Goal: Transaction & Acquisition: Purchase product/service

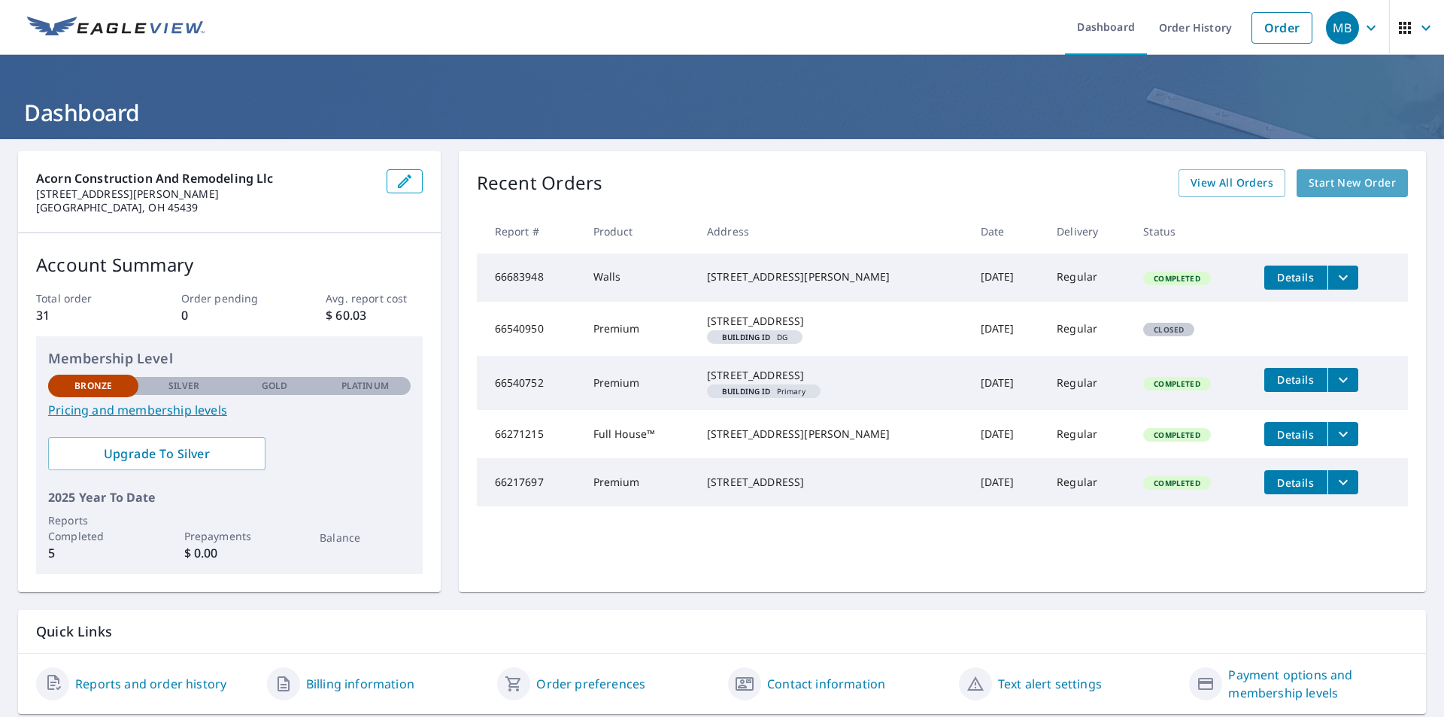
click at [1353, 175] on span "Start New Order" at bounding box center [1351, 183] width 87 height 19
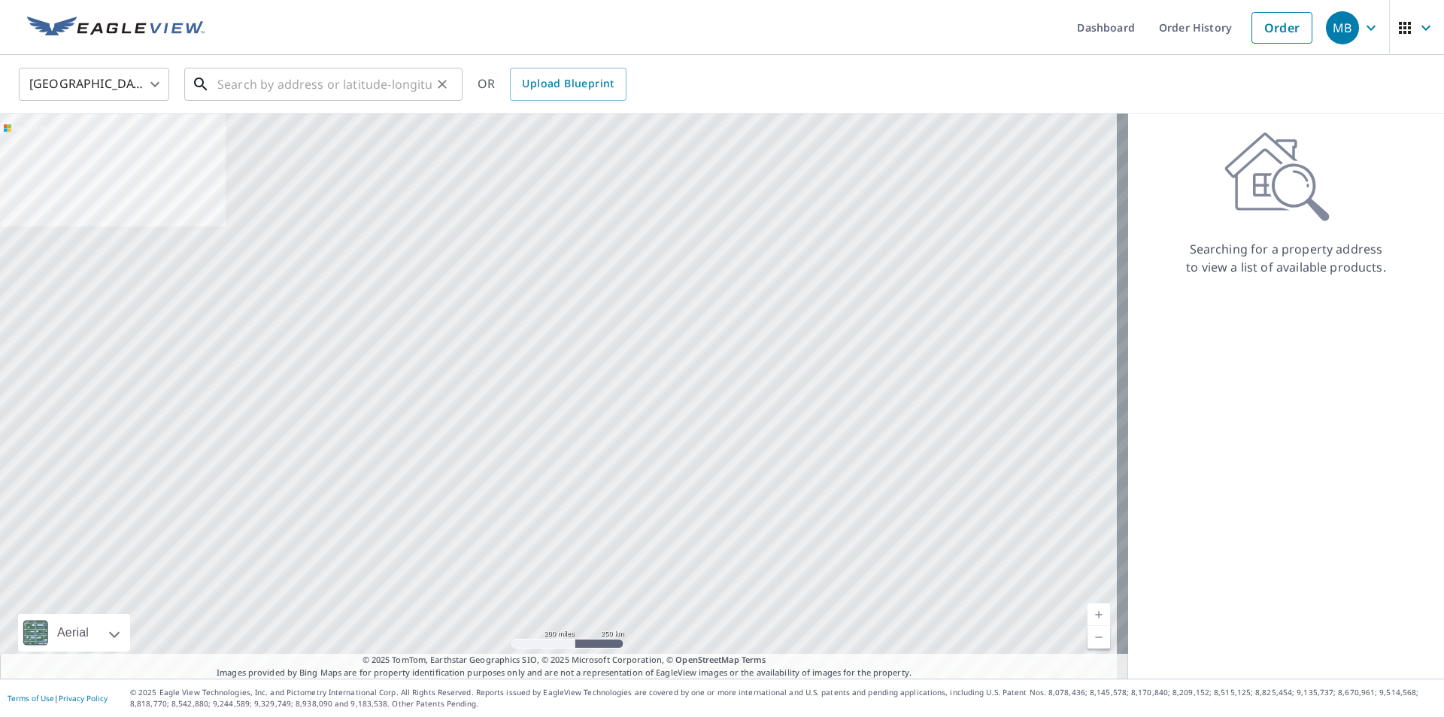
click at [238, 80] on input "text" at bounding box center [324, 84] width 214 height 42
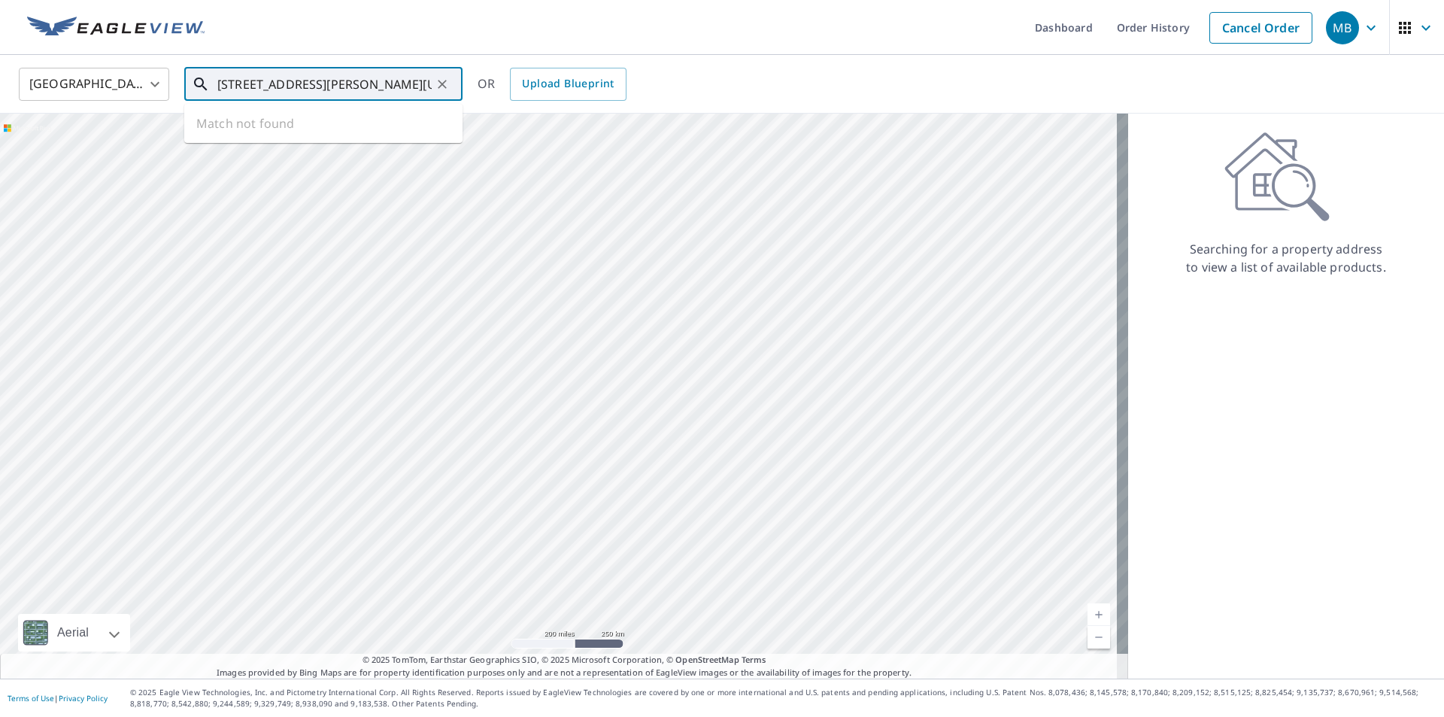
type input "[STREET_ADDRESS][PERSON_NAME][US_STATE]"
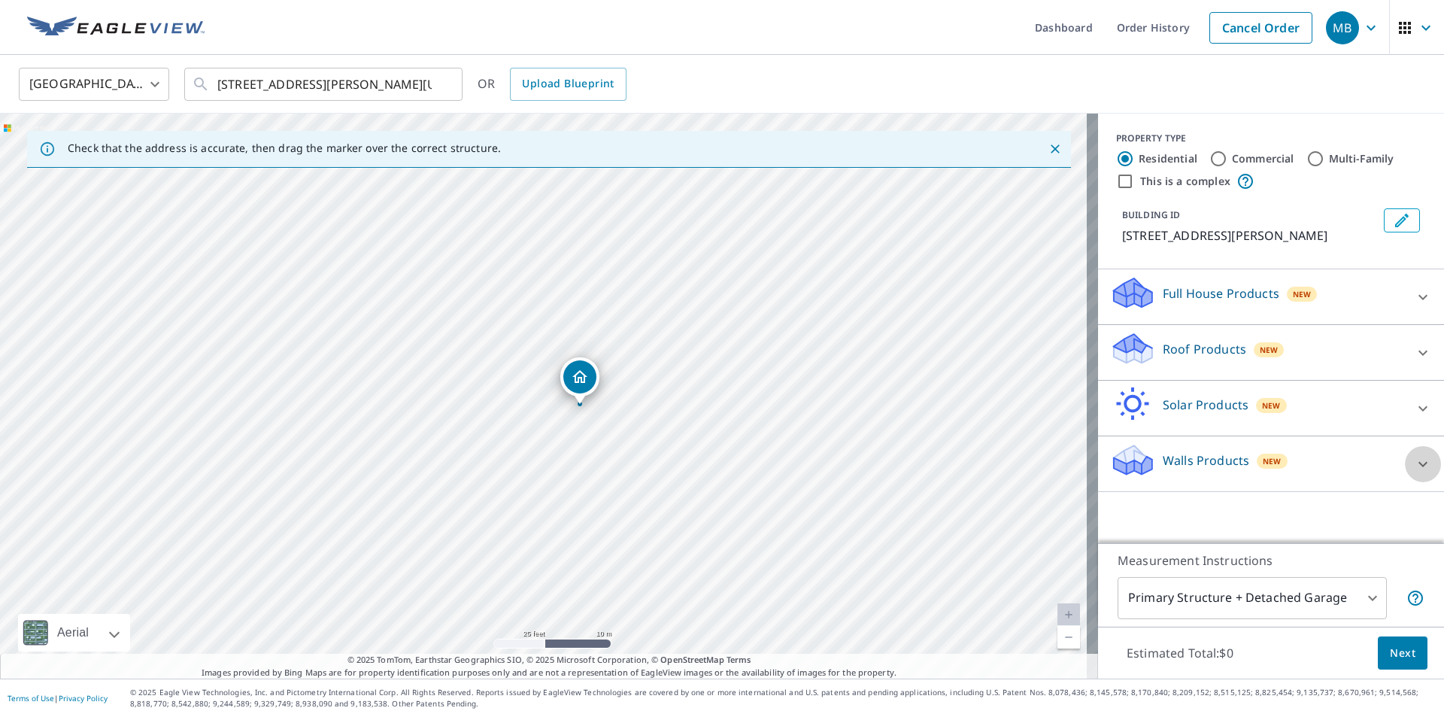
click at [1414, 462] on icon at bounding box center [1423, 464] width 18 height 18
click at [1414, 299] on icon at bounding box center [1423, 297] width 18 height 18
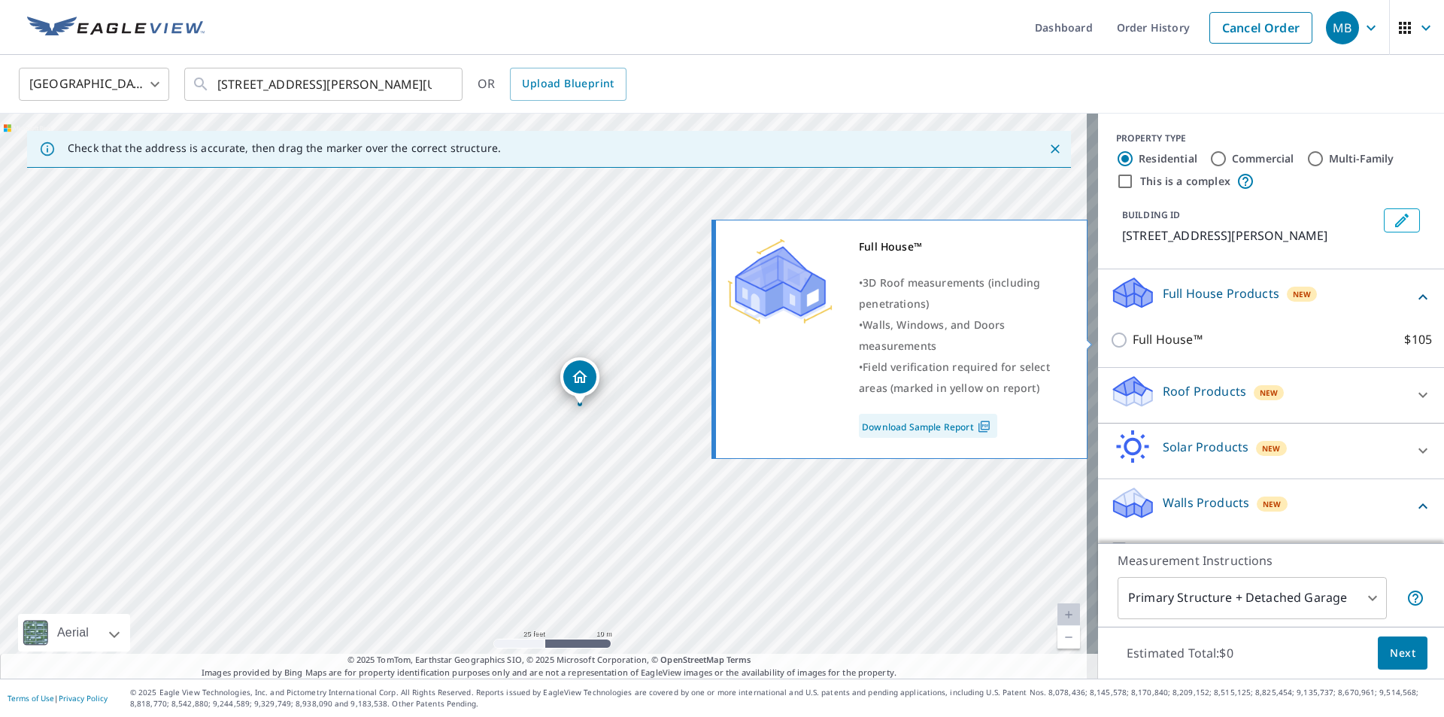
click at [1111, 342] on input "Full House™ $105" at bounding box center [1121, 340] width 23 height 18
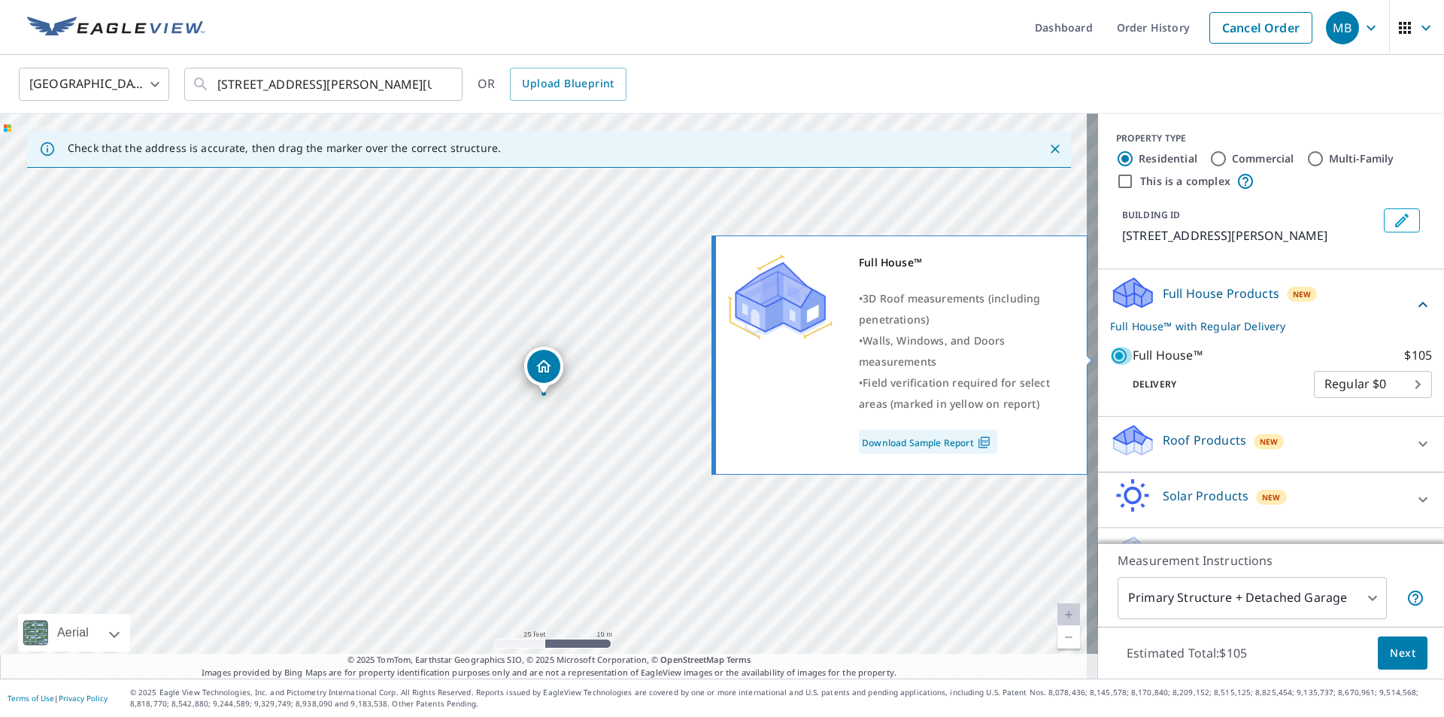
click at [1110, 361] on input "Full House™ $105" at bounding box center [1121, 356] width 23 height 18
checkbox input "false"
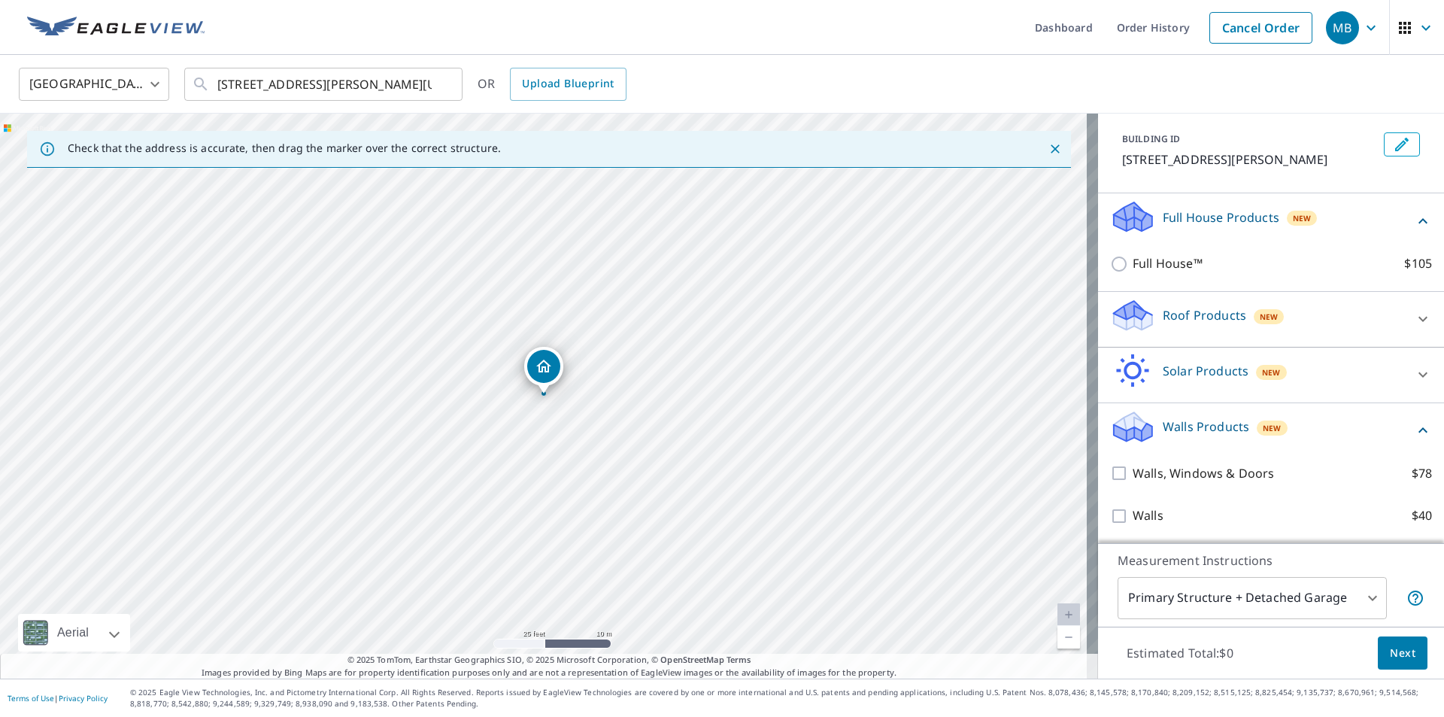
scroll to position [77, 0]
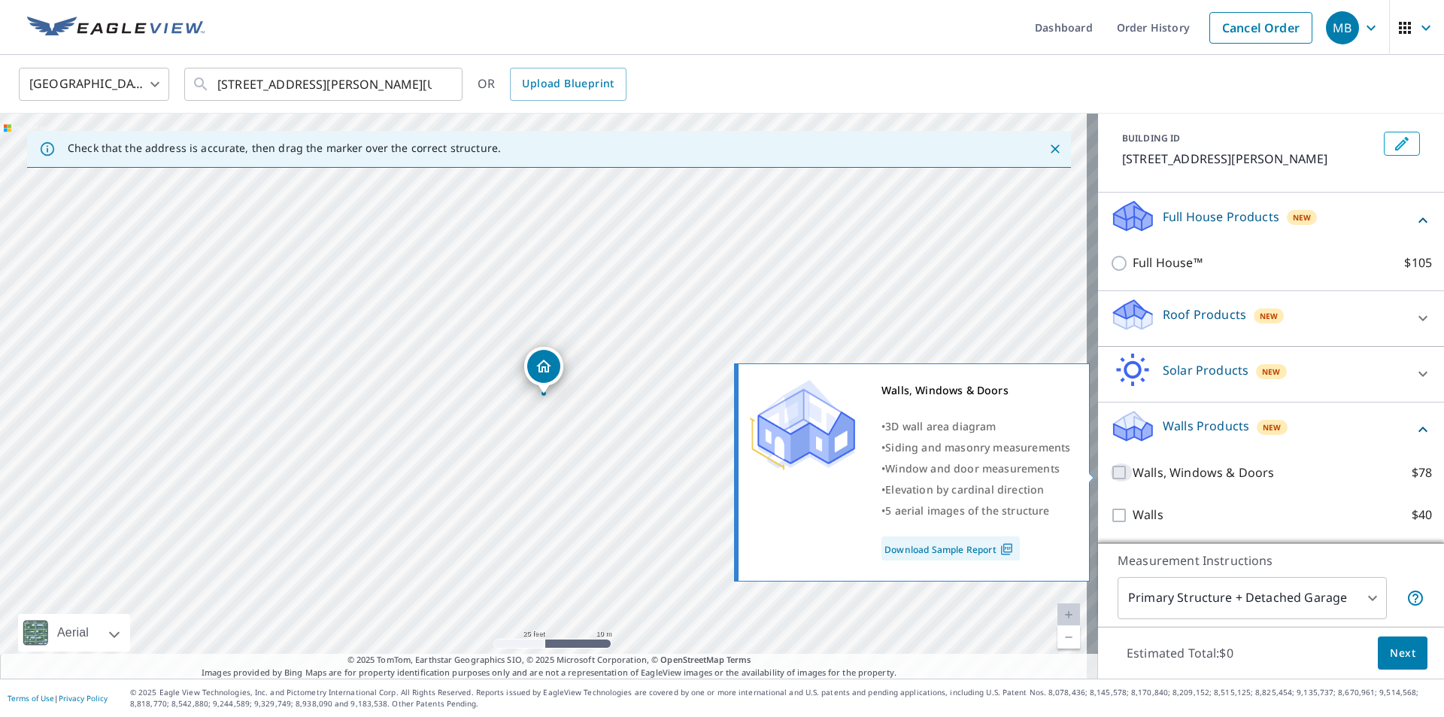
click at [1110, 474] on input "Walls, Windows & Doors $78" at bounding box center [1121, 472] width 23 height 18
checkbox input "true"
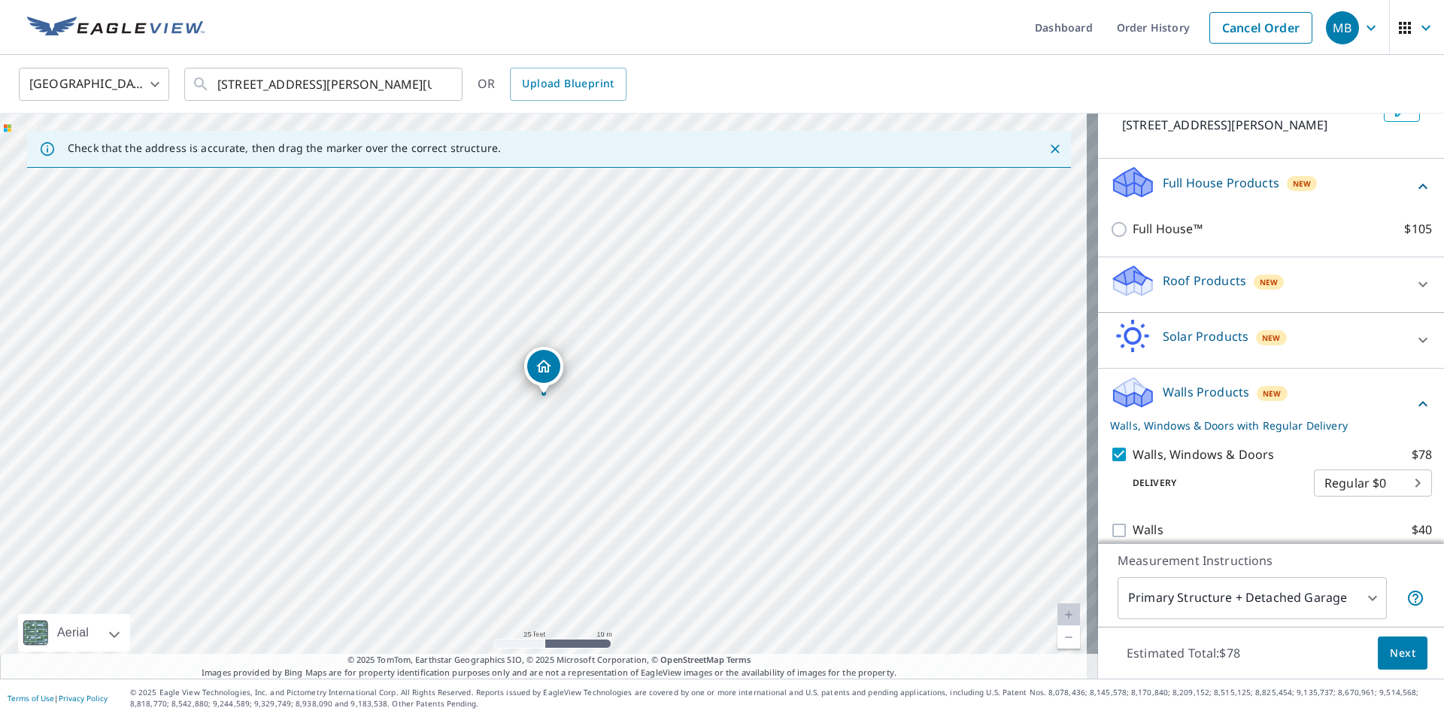
scroll to position [126, 0]
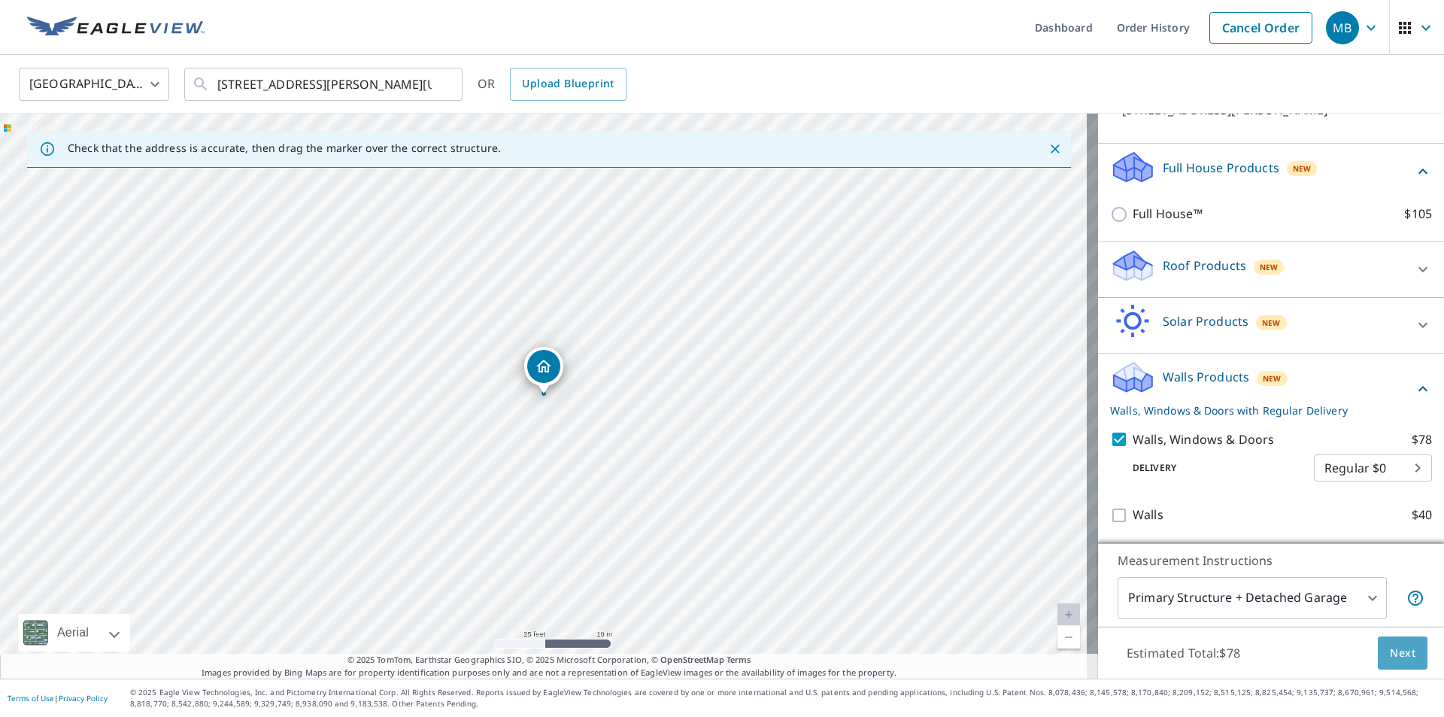
click at [1390, 654] on span "Next" at bounding box center [1403, 653] width 26 height 19
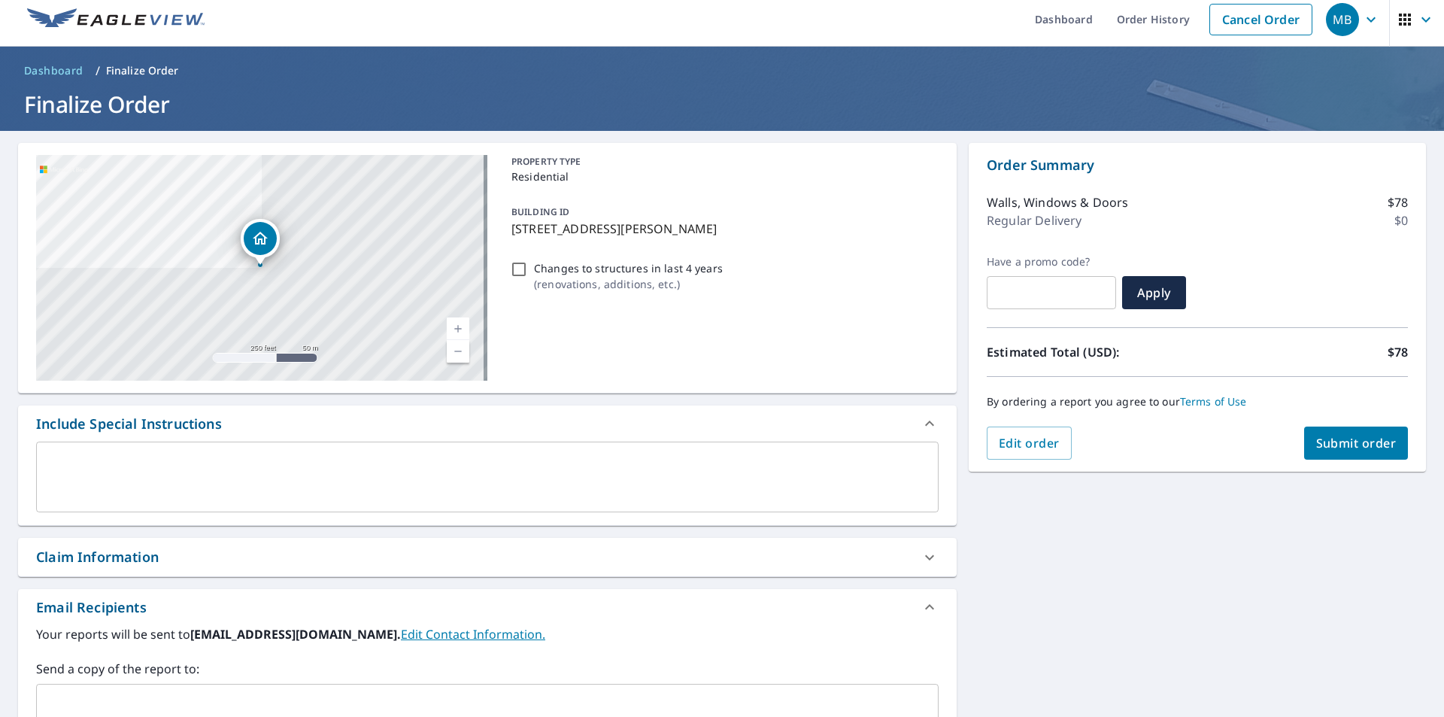
scroll to position [5, 0]
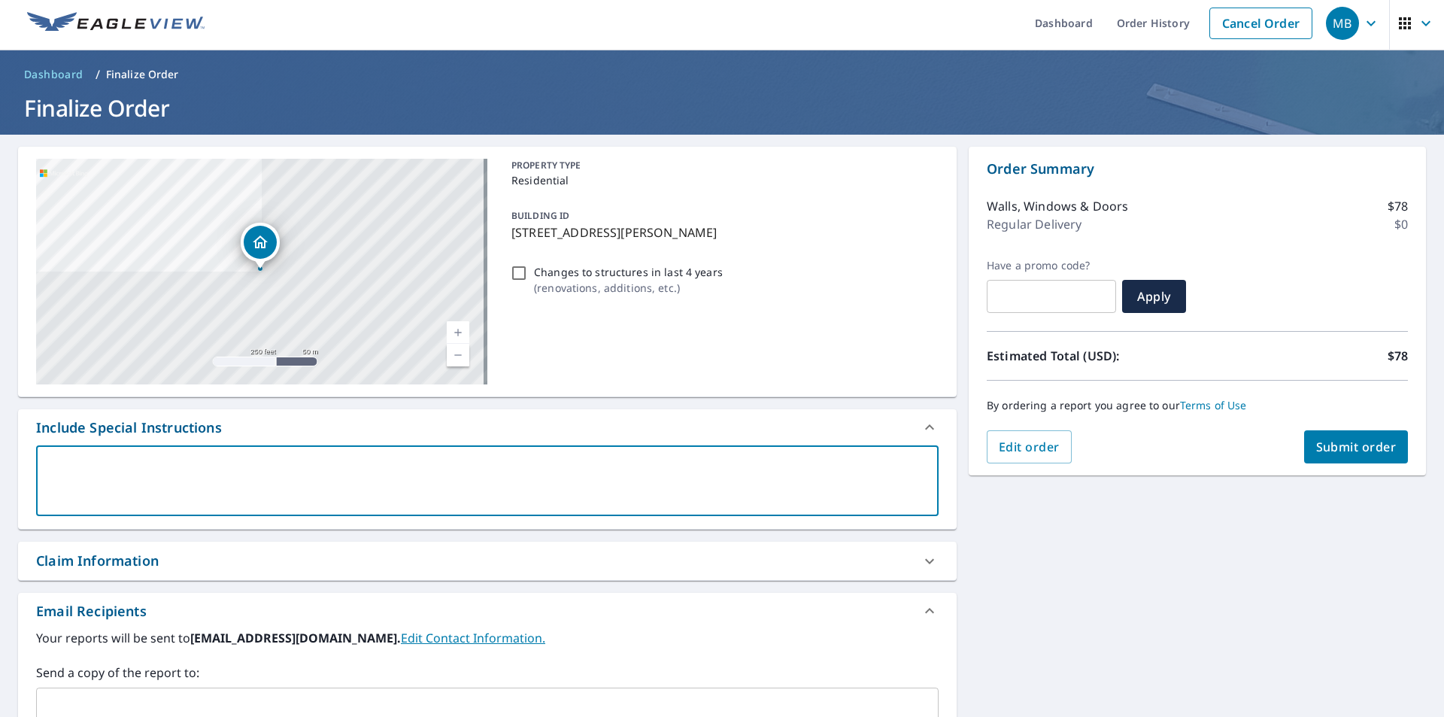
click at [205, 469] on textarea at bounding box center [487, 480] width 881 height 43
type textarea "l"
type textarea "x"
type textarea "lo"
type textarea "x"
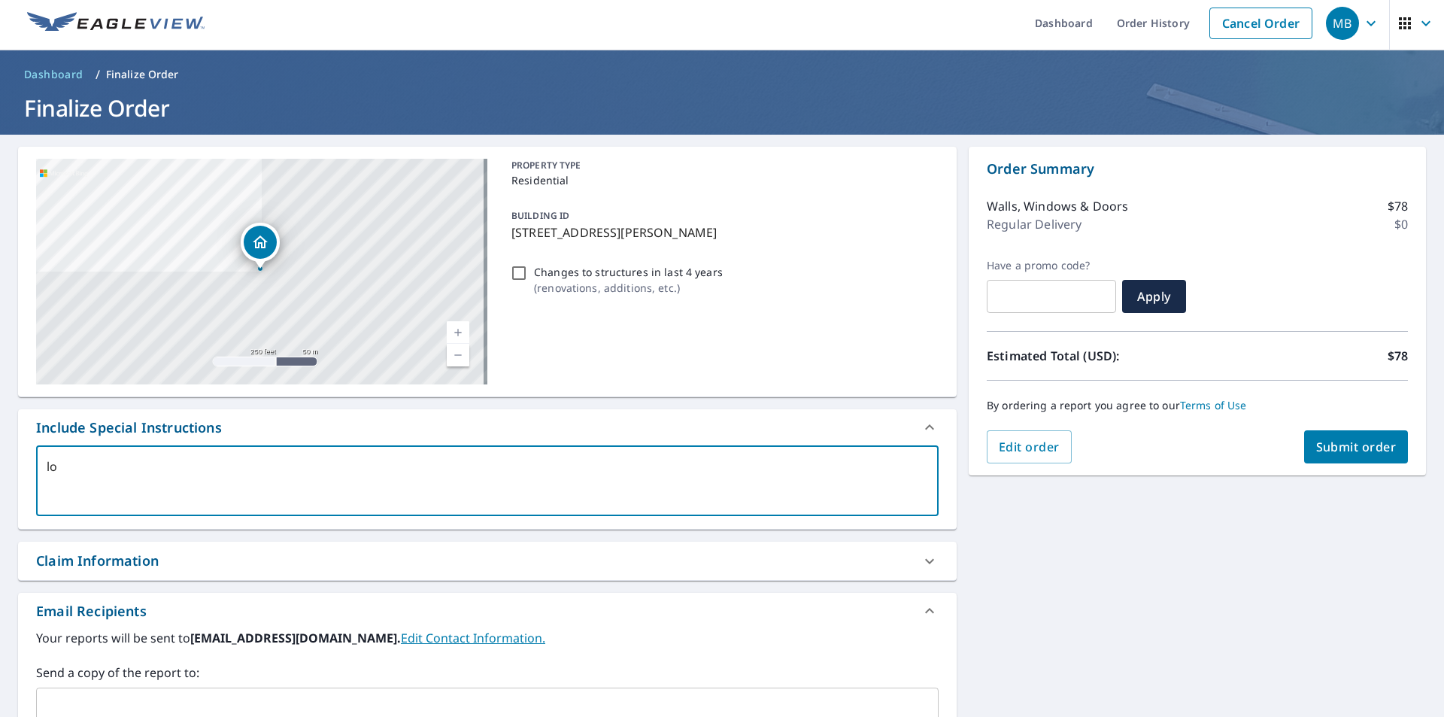
type textarea "loo"
type textarea "x"
type textarea "look"
type textarea "x"
type textarea "looki"
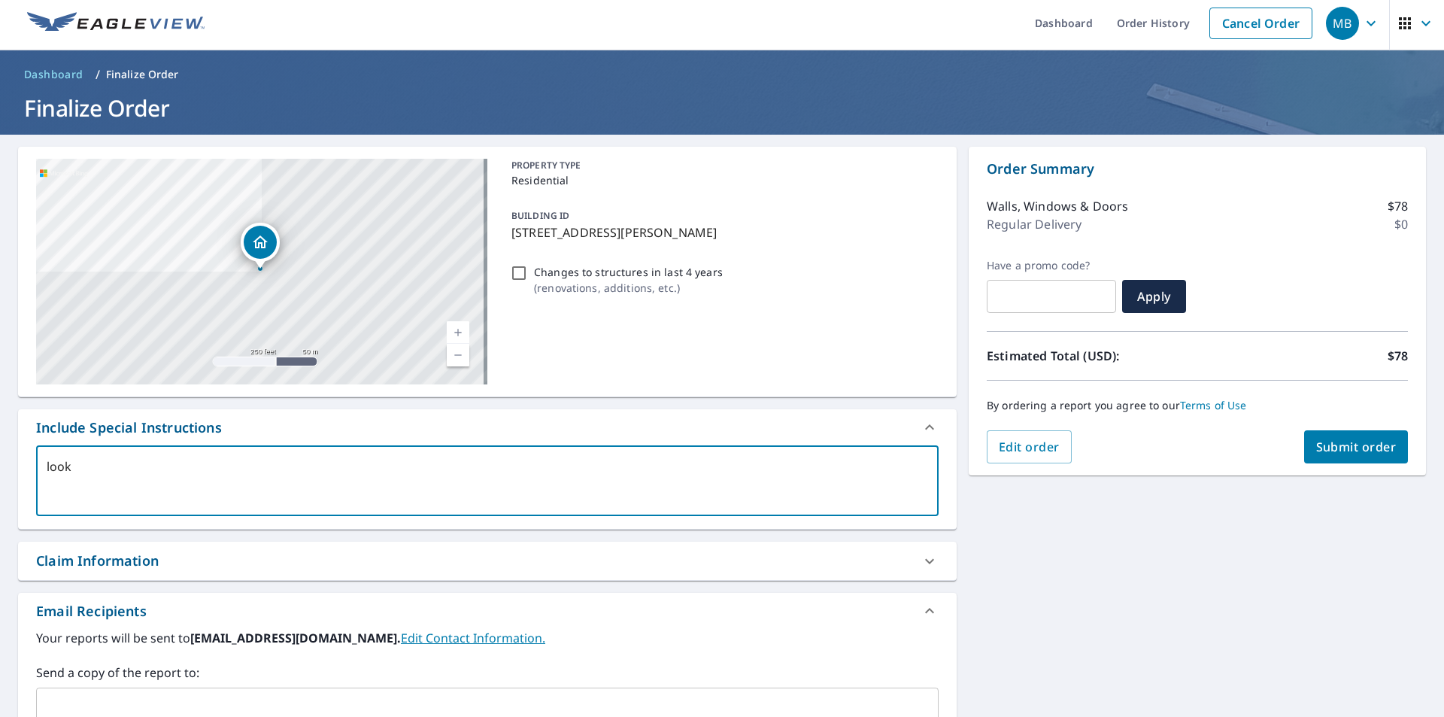
type textarea "x"
type textarea "lookin"
type textarea "x"
type textarea "looking"
type textarea "x"
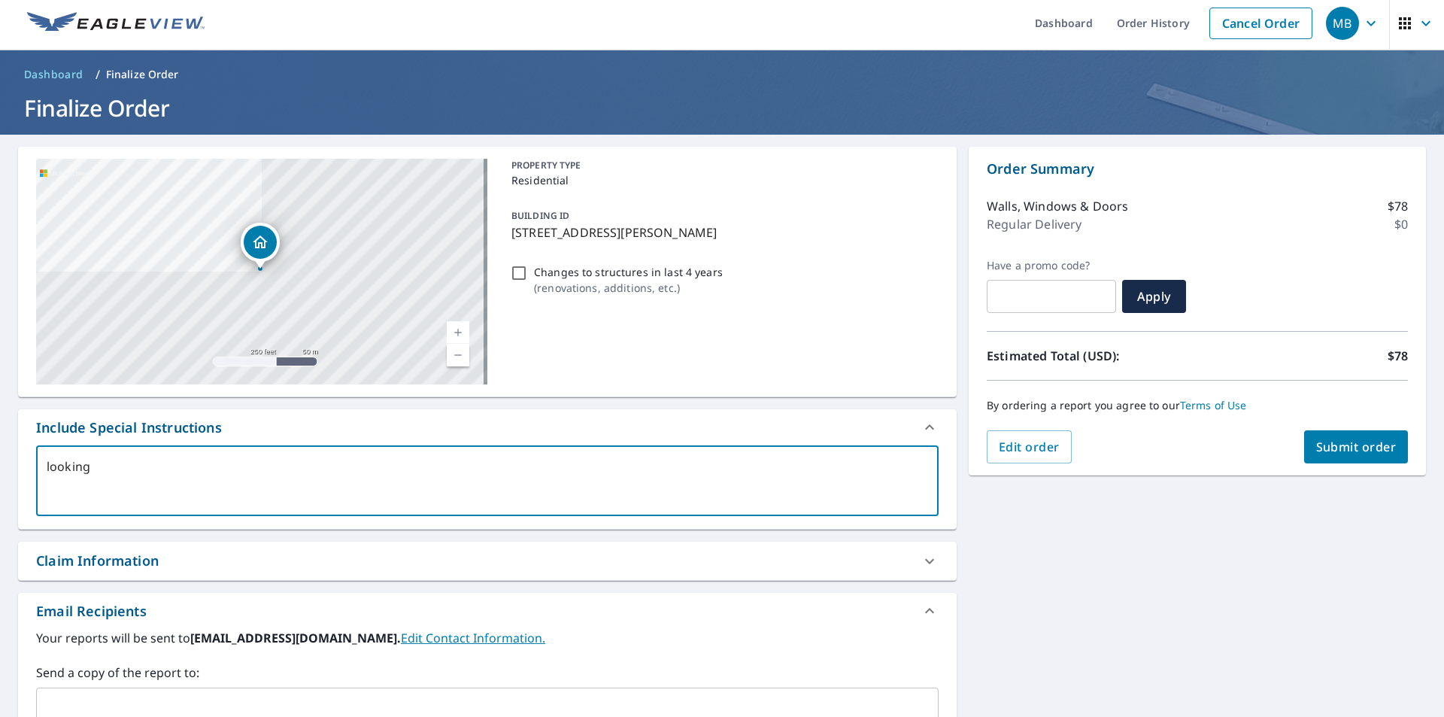
type textarea "looking"
type textarea "x"
type textarea "looking f"
type textarea "x"
type textarea "looking fo"
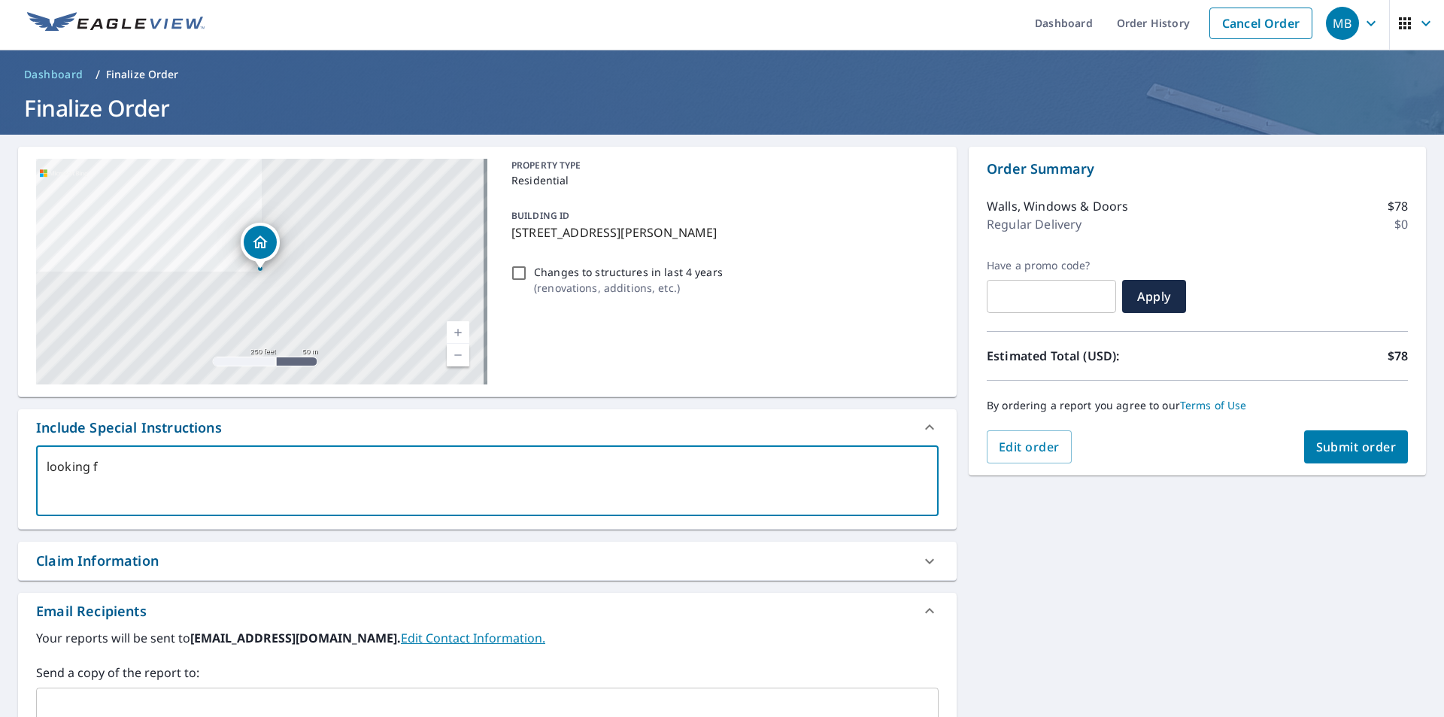
type textarea "x"
type textarea "looking for"
type textarea "x"
type textarea "looking for"
type textarea "x"
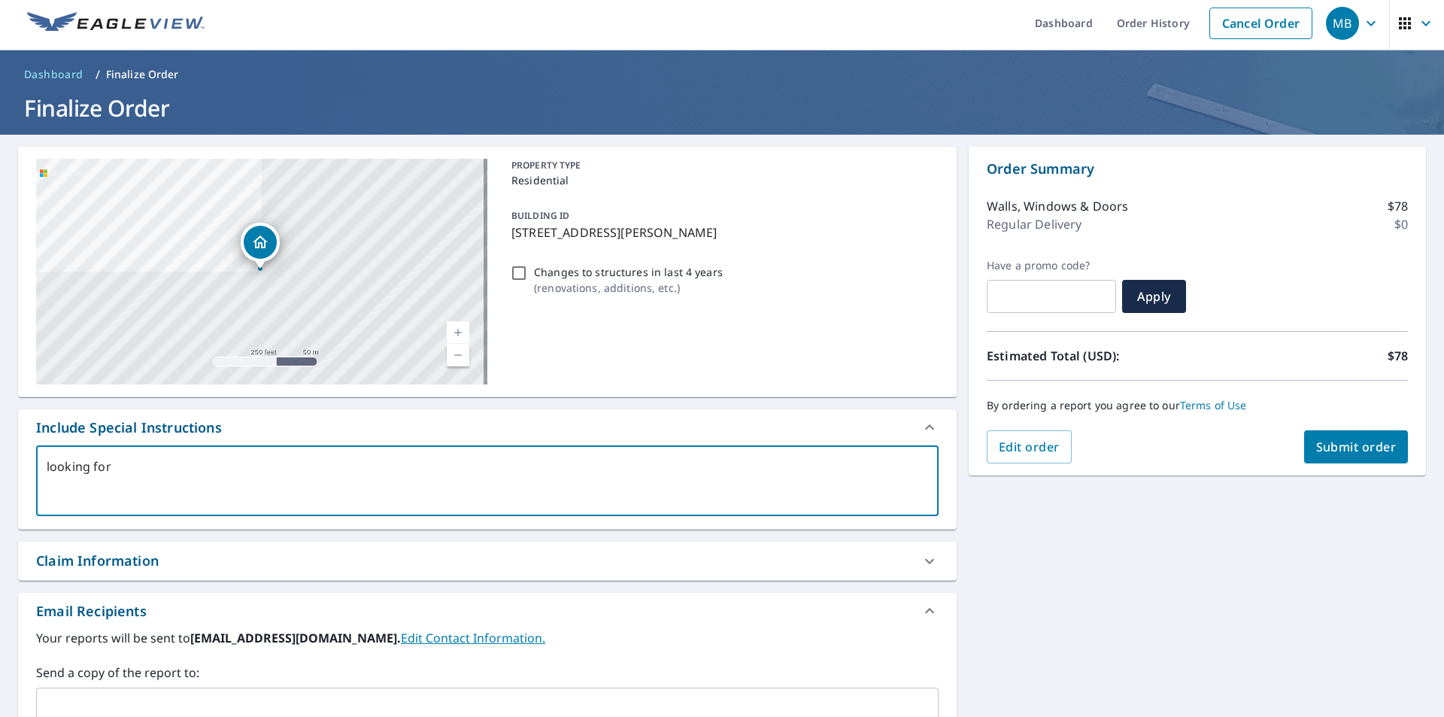
type textarea "looking for h"
type textarea "x"
type textarea "looking for ho"
type textarea "x"
type textarea "looking for hom"
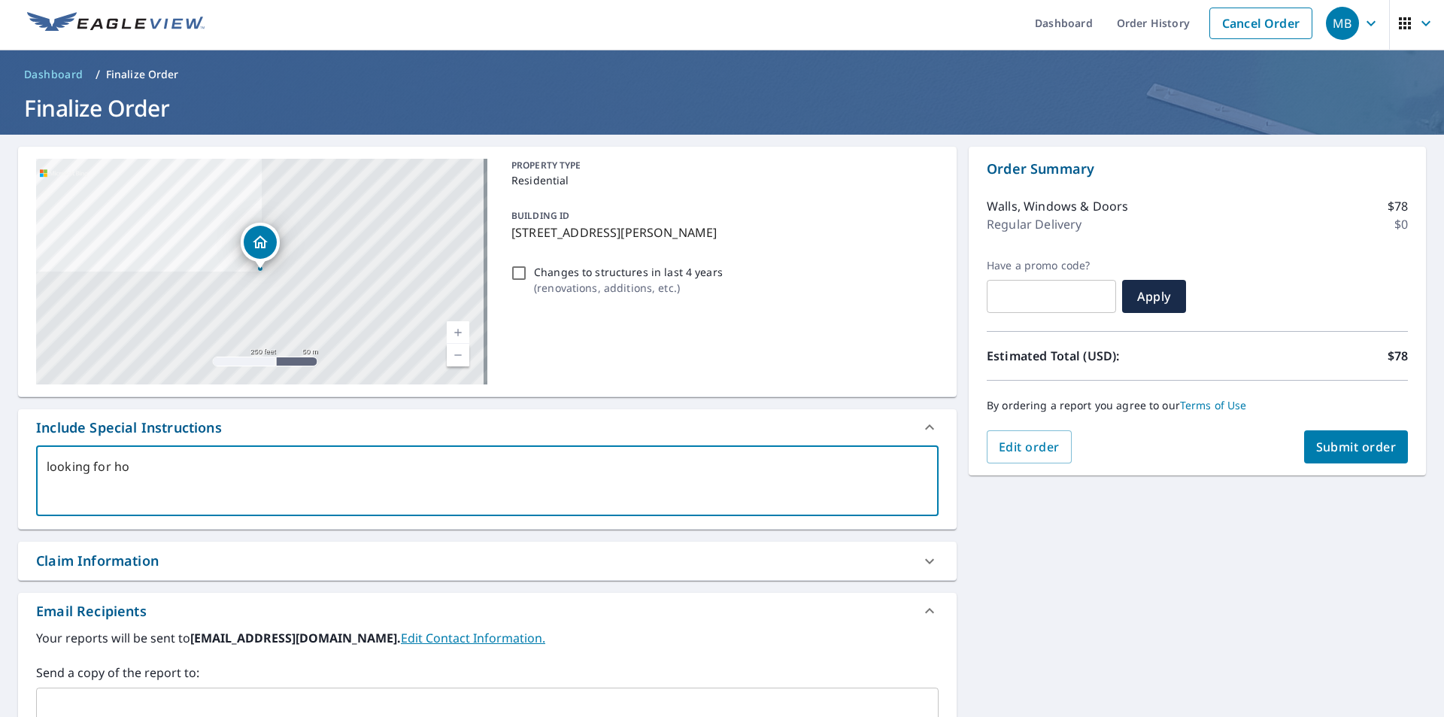
type textarea "x"
type textarea "looking for home"
type textarea "x"
type textarea "looking for home"
type textarea "x"
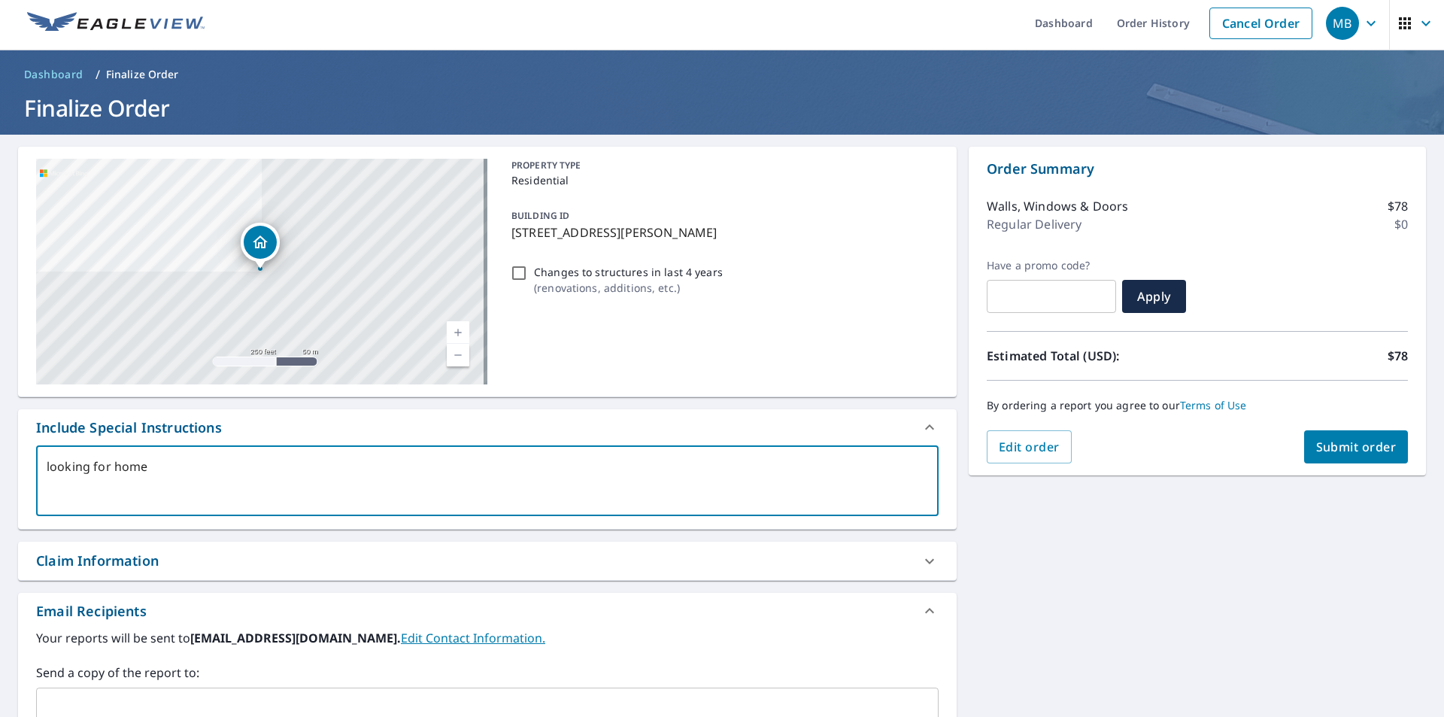
type textarea "looking for home s"
type textarea "x"
type textarea "looking for home si"
type textarea "x"
type textarea "looking for home sii"
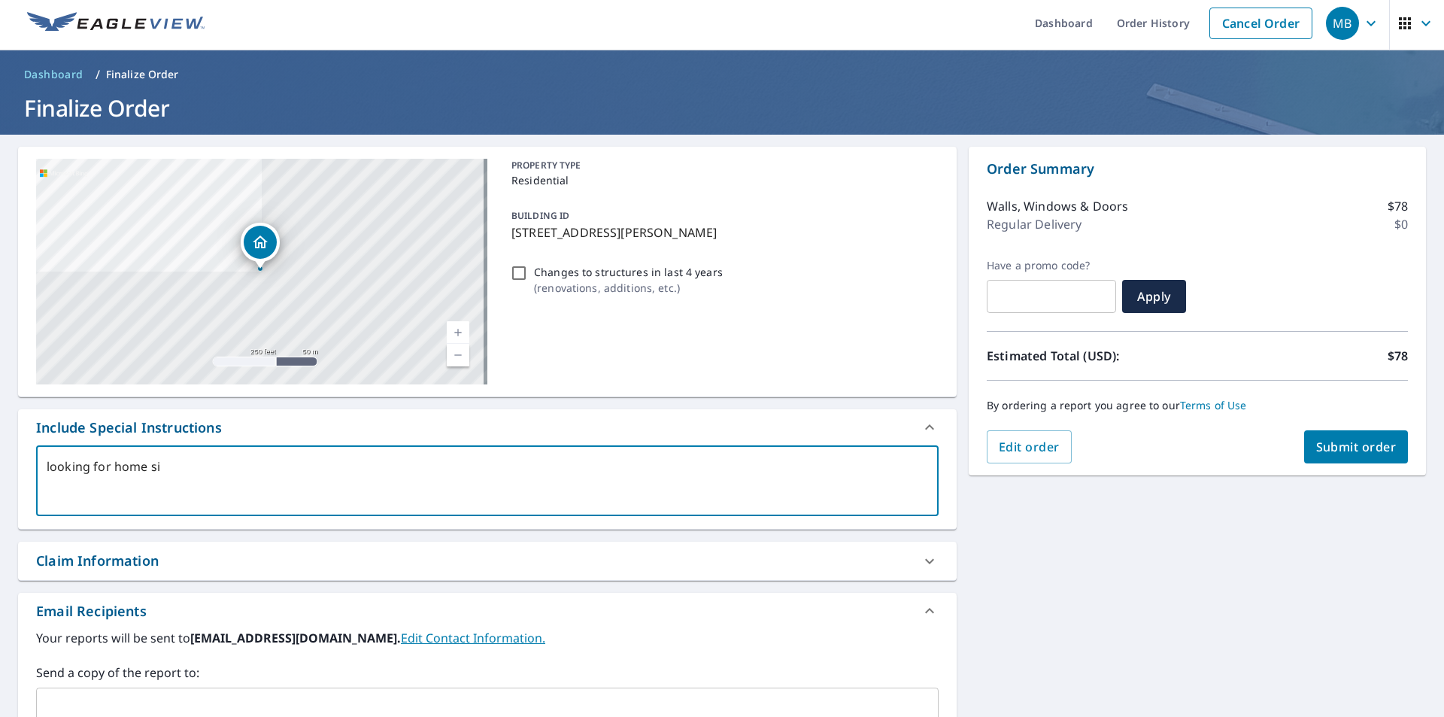
type textarea "x"
type textarea "looking for home si"
type textarea "x"
type textarea "looking for home sid"
type textarea "x"
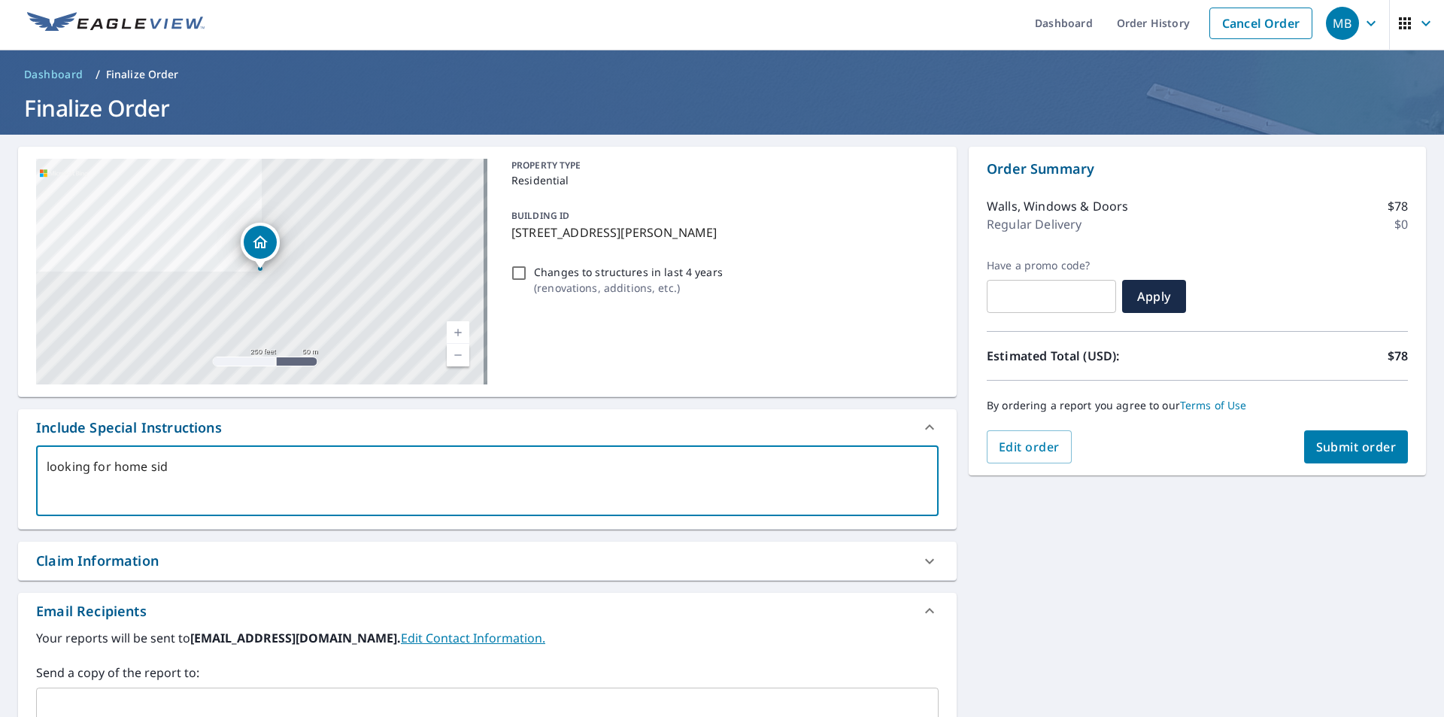
type textarea "looking for home sidi"
type textarea "x"
type textarea "looking for home sidin"
type textarea "x"
type textarea "looking for home siding"
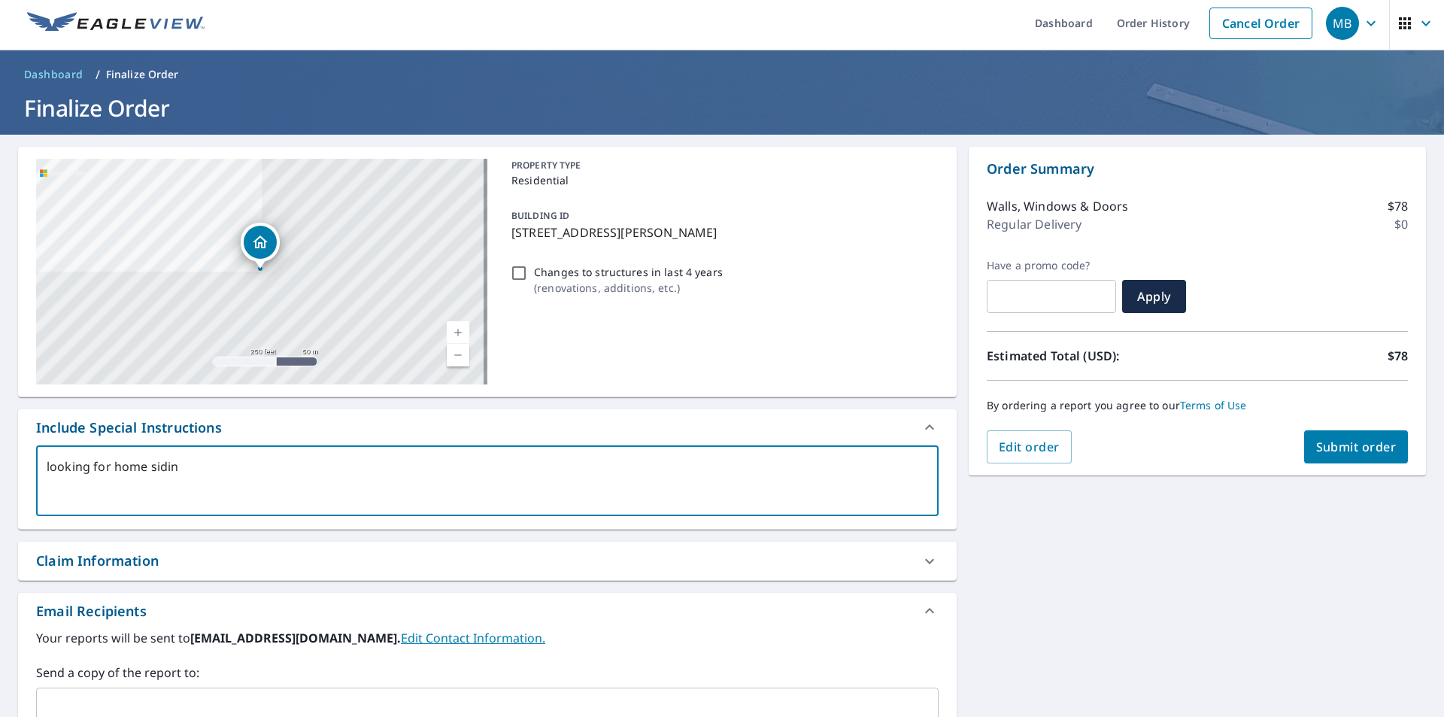
type textarea "x"
type textarea "looking for home siding"
type textarea "x"
type textarea "looking for home siding a"
type textarea "x"
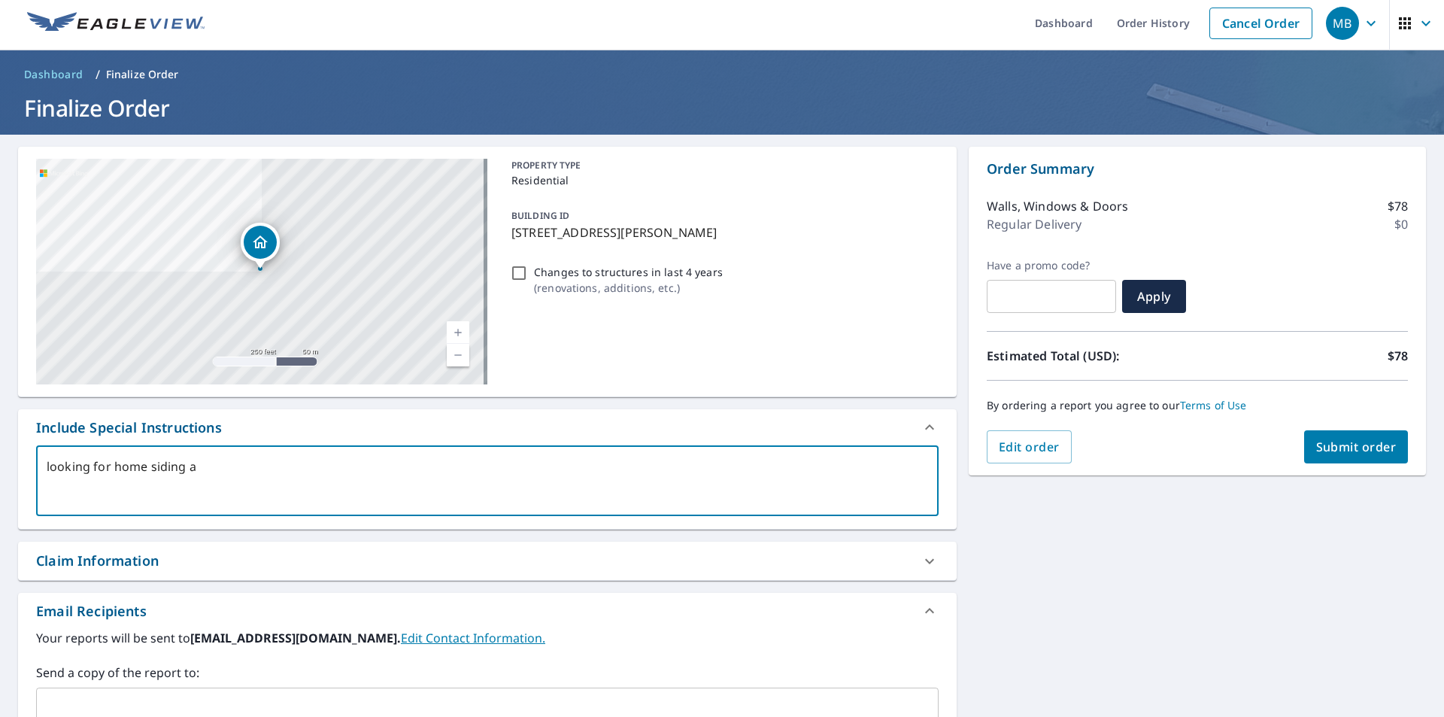
type textarea "looking for home siding an"
type textarea "x"
type textarea "looking for home siding and"
type textarea "x"
type textarea "looking for home siding and"
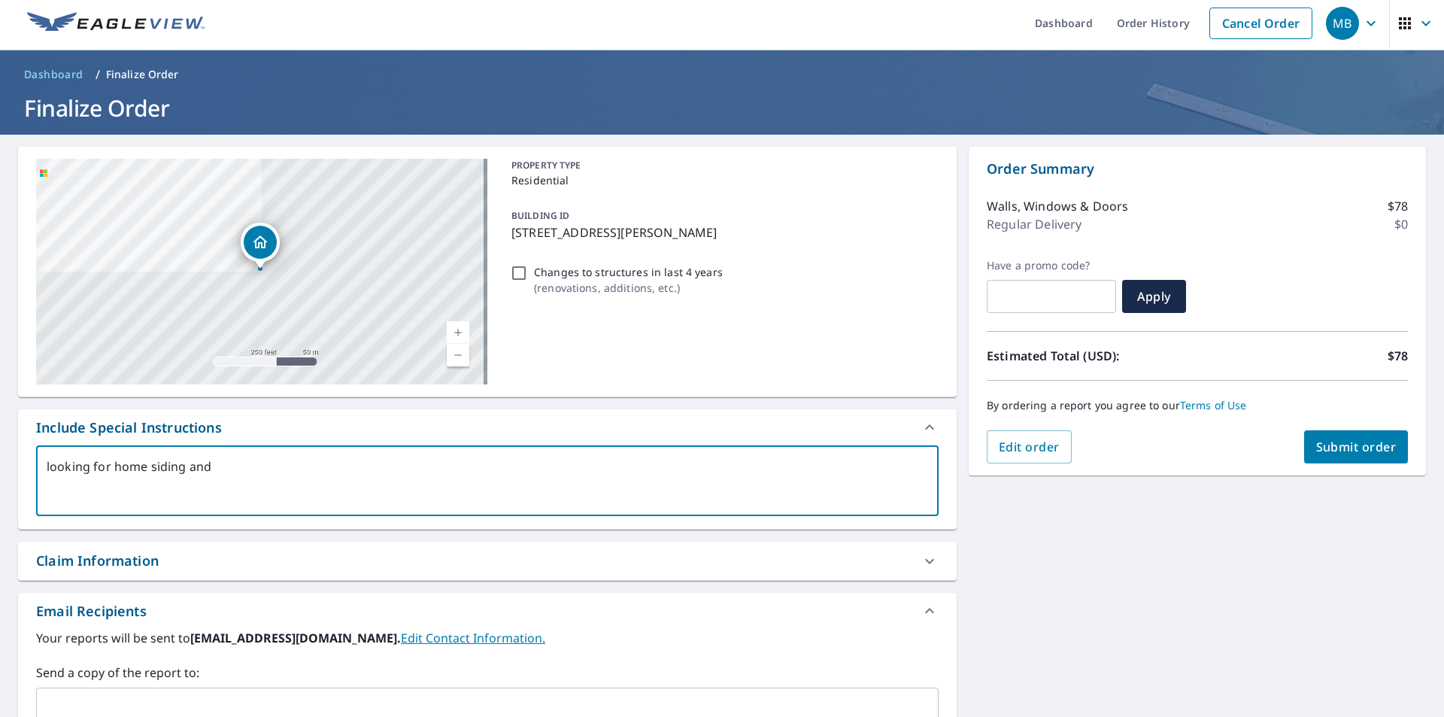
type textarea "x"
type textarea "looking for home siding and s"
type textarea "x"
type textarea "looking for home siding and so"
type textarea "x"
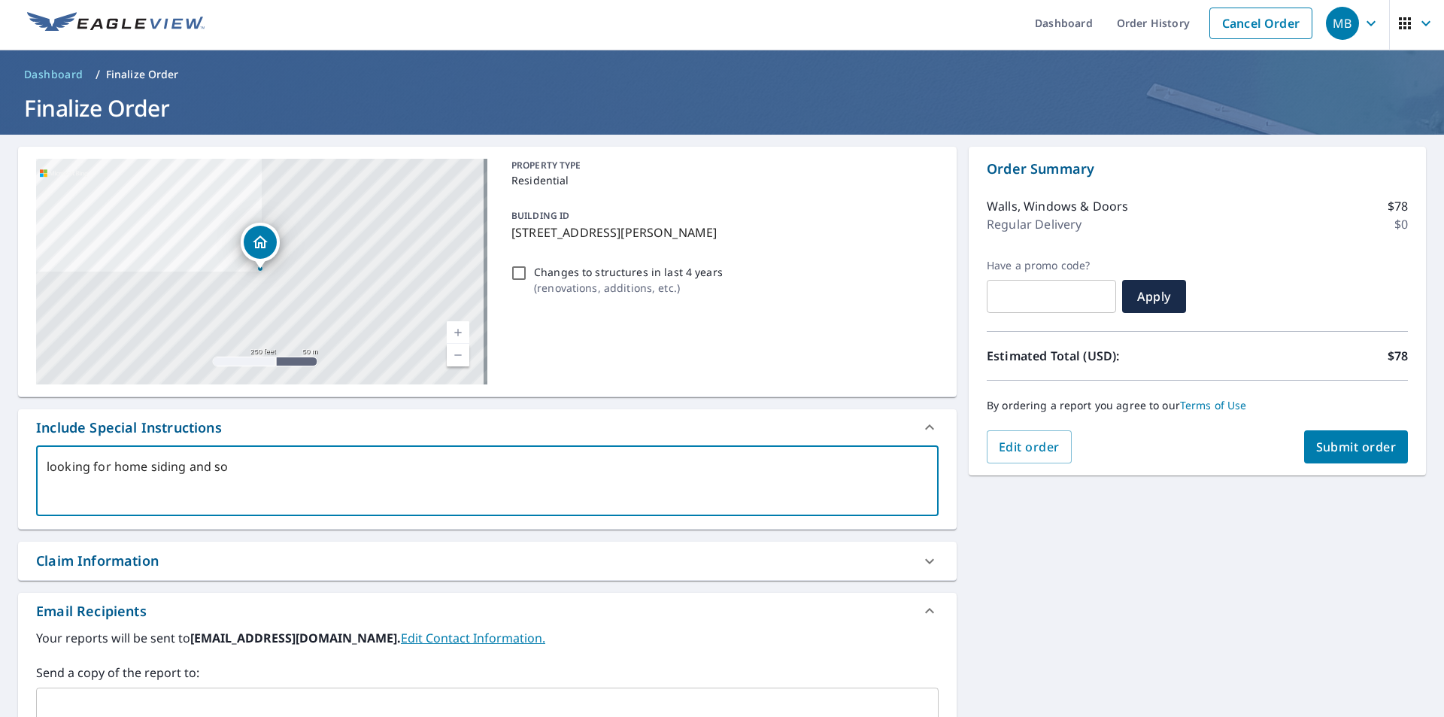
type textarea "looking for home siding and sof"
type textarea "x"
type textarea "looking for home siding and [GEOGRAPHIC_DATA]"
type textarea "x"
type textarea "looking for home siding and soffi"
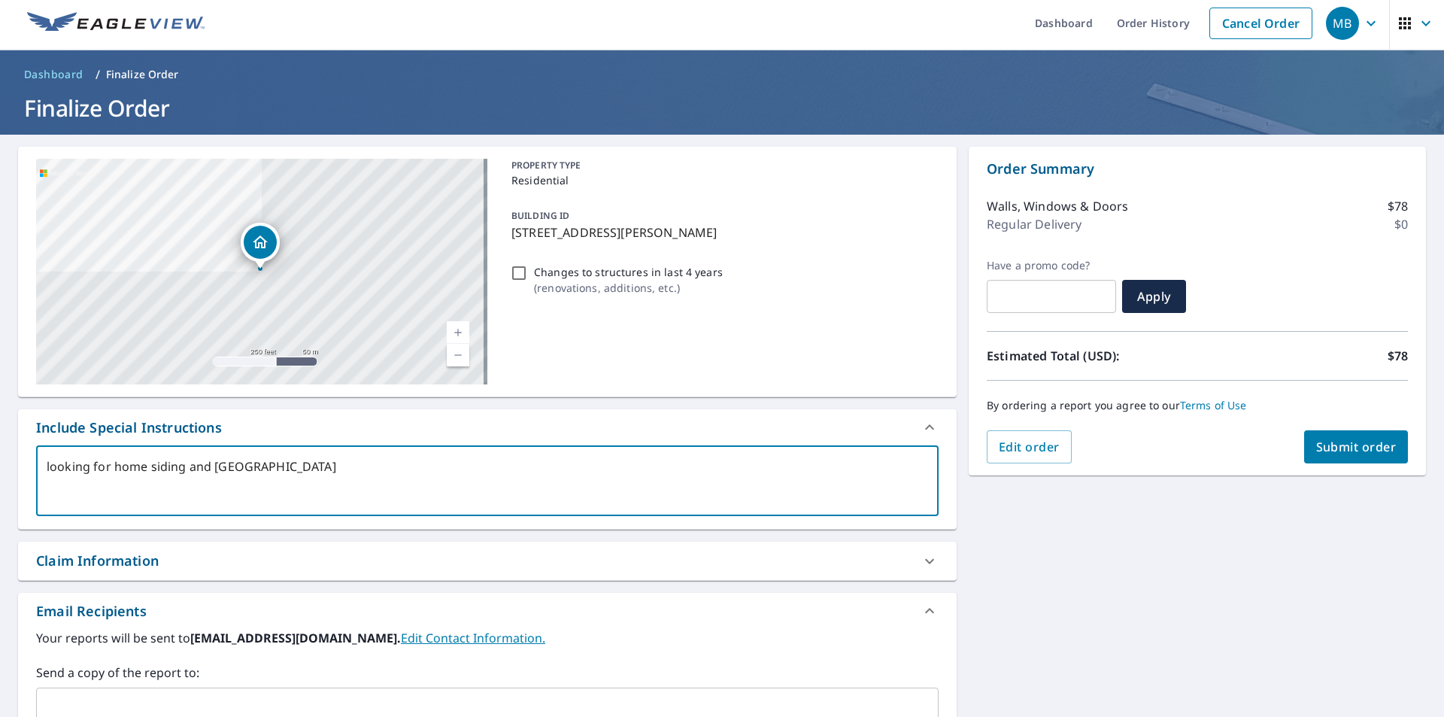
type textarea "x"
type textarea "looking for home siding and soffit"
type textarea "x"
type textarea "looking for home siding and soffit"
type textarea "x"
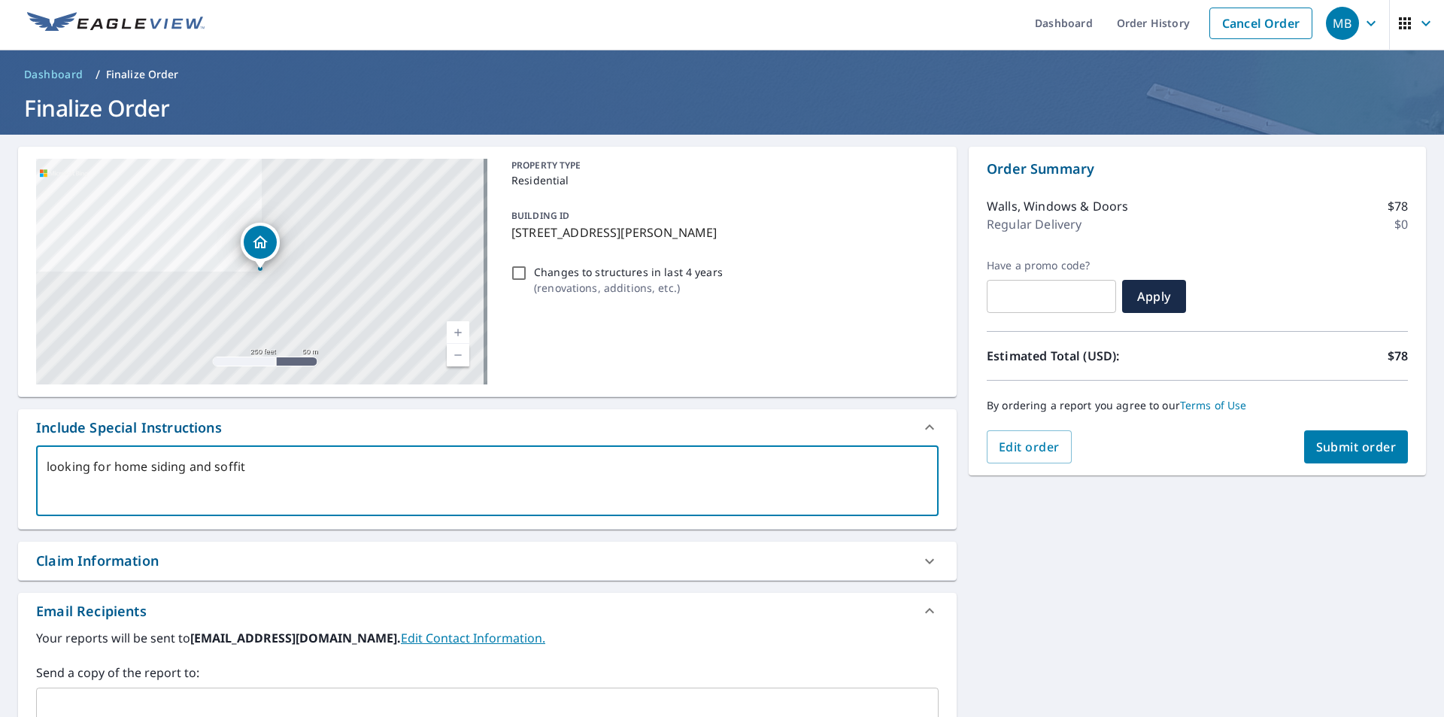
type textarea "looking for home siding and soffit m"
type textarea "x"
type textarea "looking for home siding and soffit me"
type textarea "x"
type textarea "looking for home siding and soffit mea"
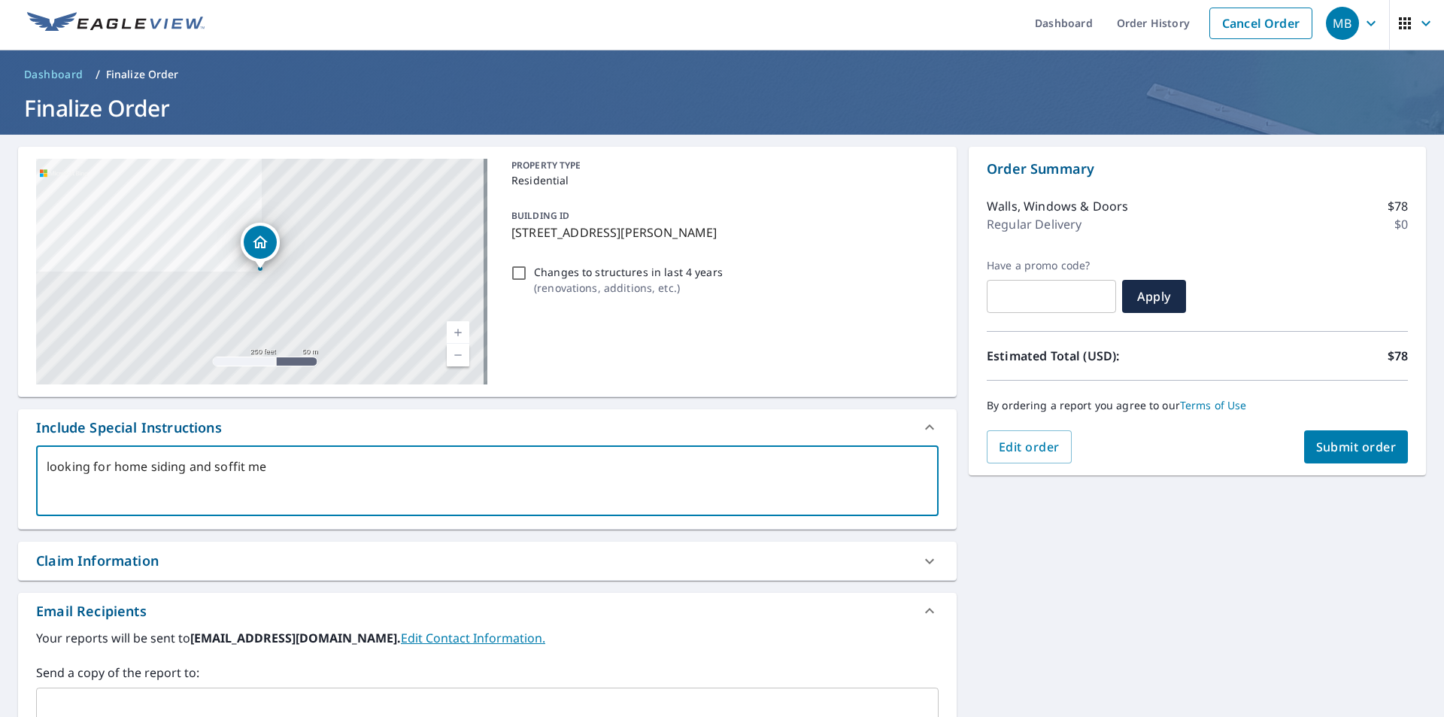
type textarea "x"
type textarea "looking for home siding and soffit meas"
type textarea "x"
type textarea "looking for home siding and soffit measu"
type textarea "x"
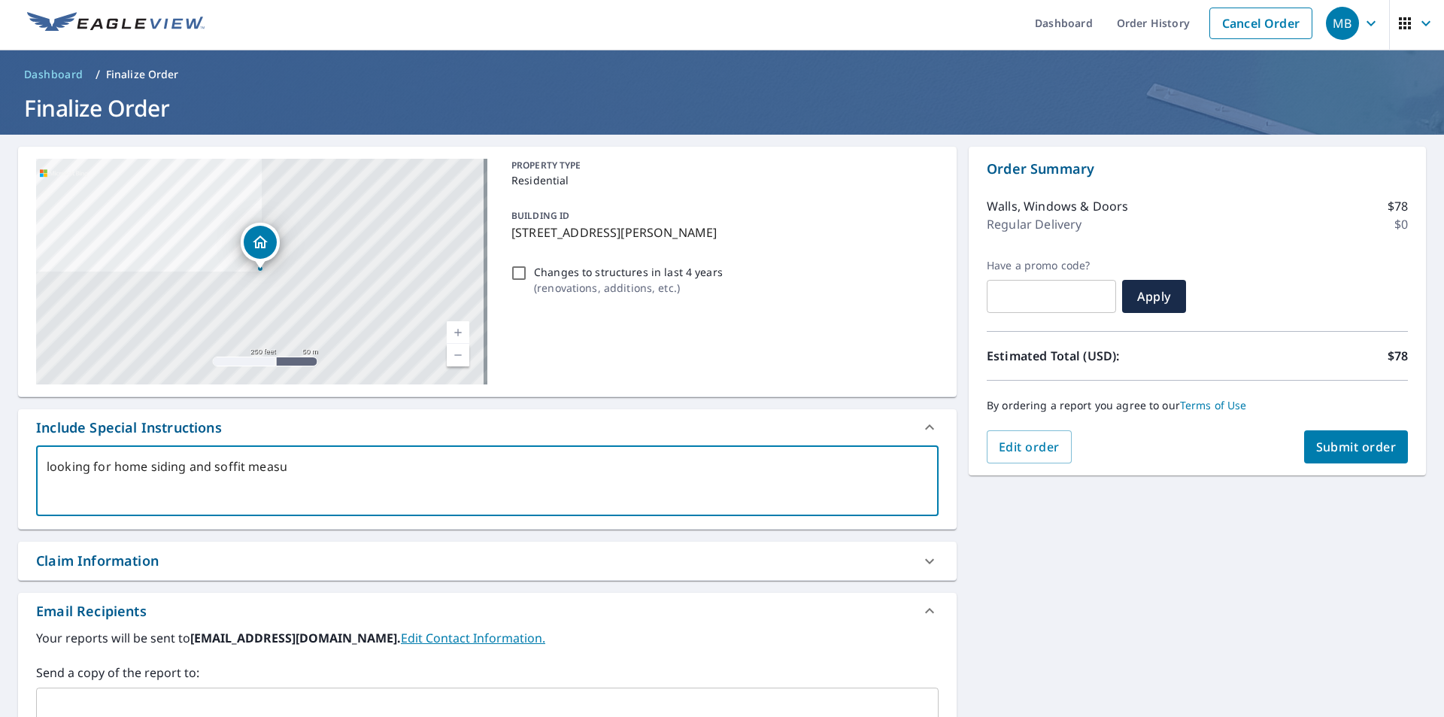
type textarea "looking for home siding and soffit measur"
type textarea "x"
type textarea "looking for home siding and soffit measure"
type textarea "x"
type textarea "looking for home siding and soffit measurem"
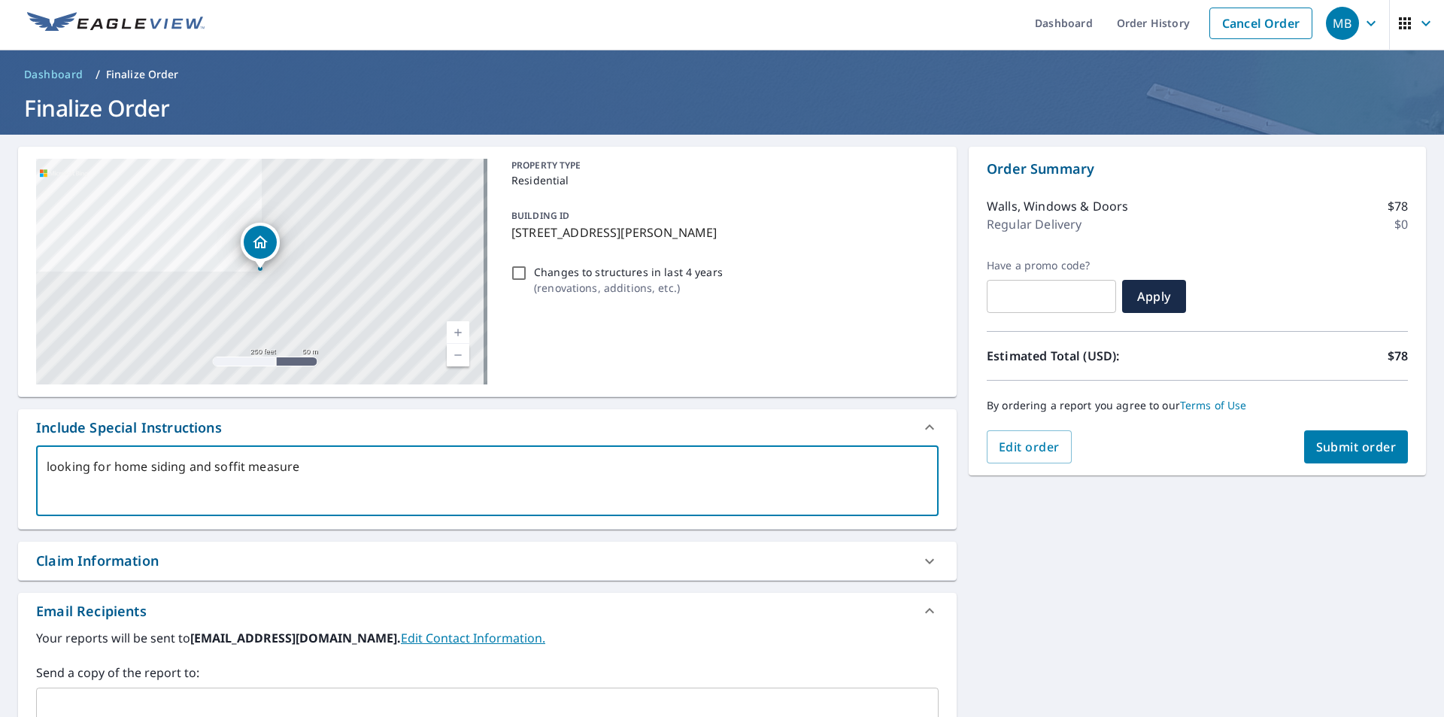
type textarea "x"
type textarea "looking for home siding and soffit measureme"
type textarea "x"
type textarea "looking for home siding and soffit measuremen"
type textarea "x"
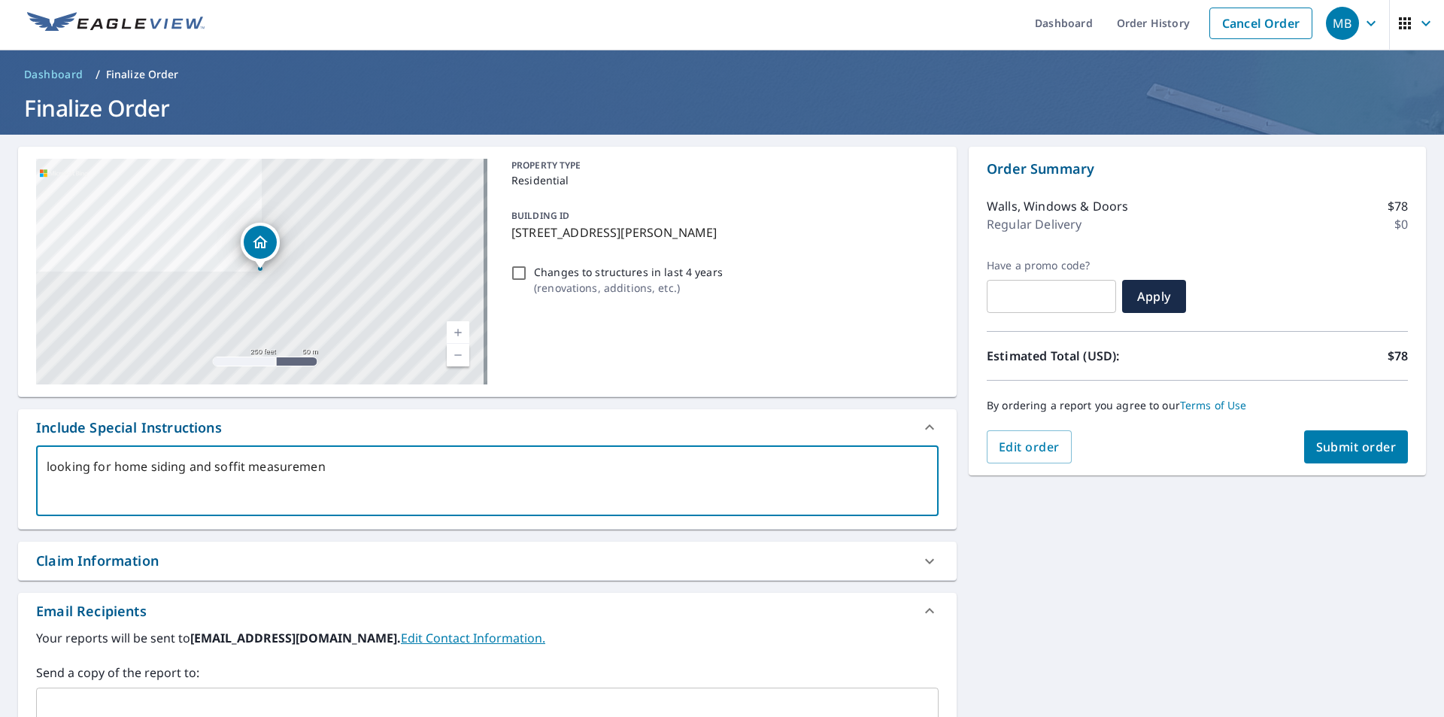
type textarea "looking for home siding and soffit measurement"
type textarea "x"
type textarea "looking for home siding and soffit measurements"
type textarea "x"
type textarea "looking for home siding and soffit measurements"
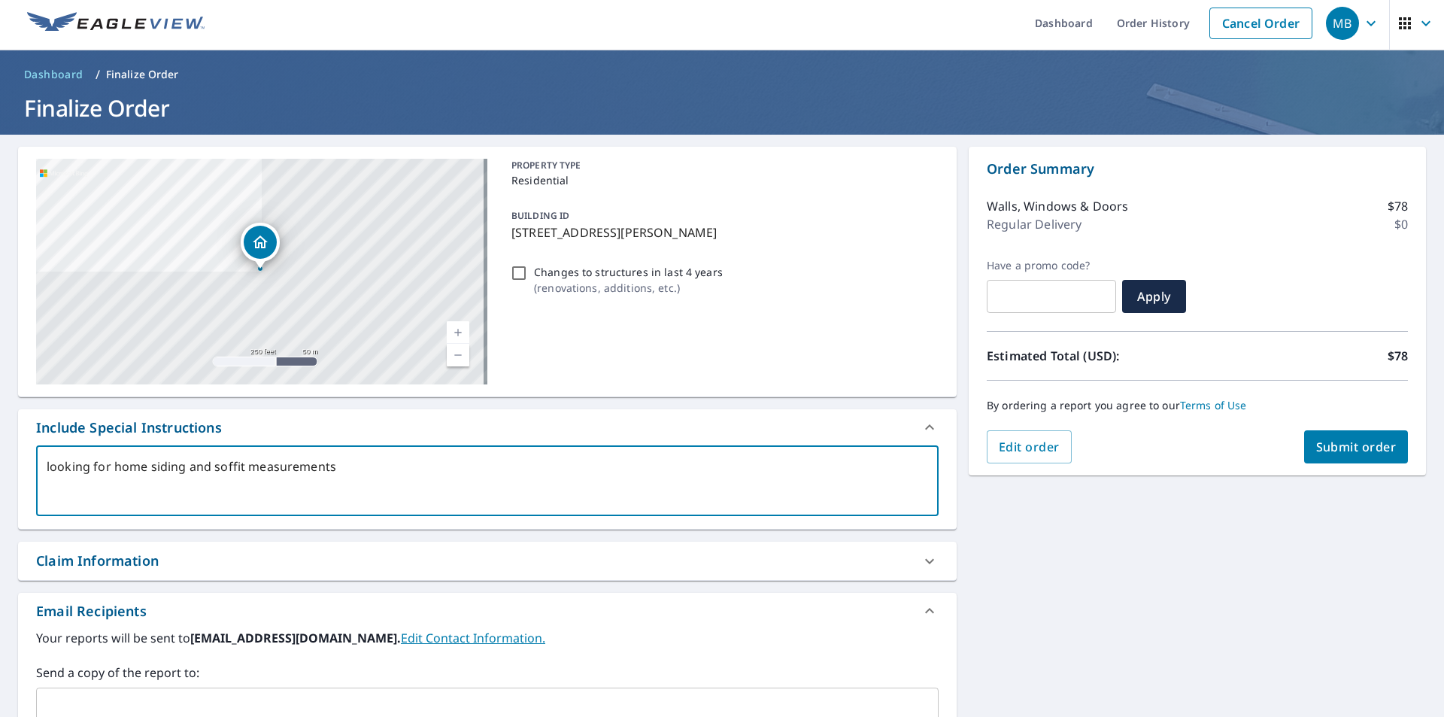
type textarea "x"
type textarea "looking for home siding and soffit measurements"
type textarea "x"
type textarea "looking for home siding and soffit measurements"
click at [1372, 448] on span "Submit order" at bounding box center [1356, 446] width 80 height 17
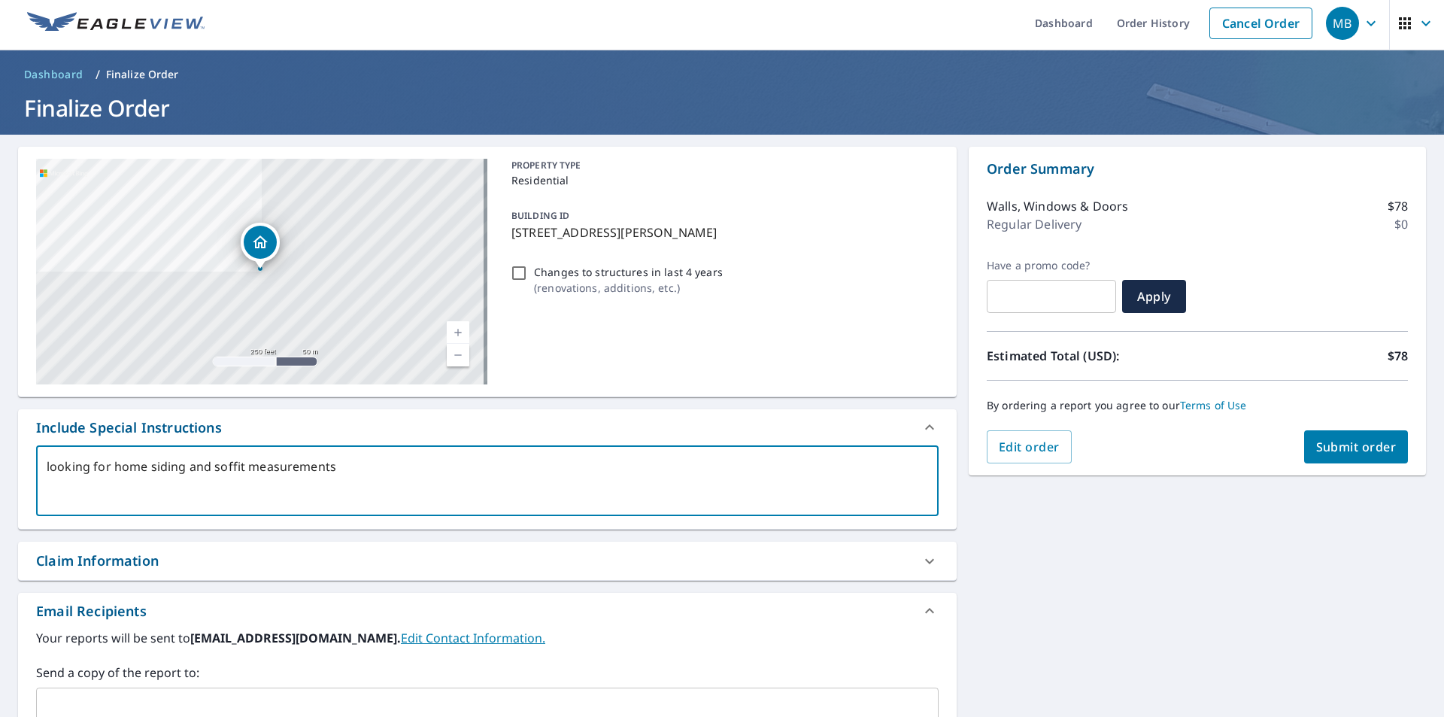
type textarea "x"
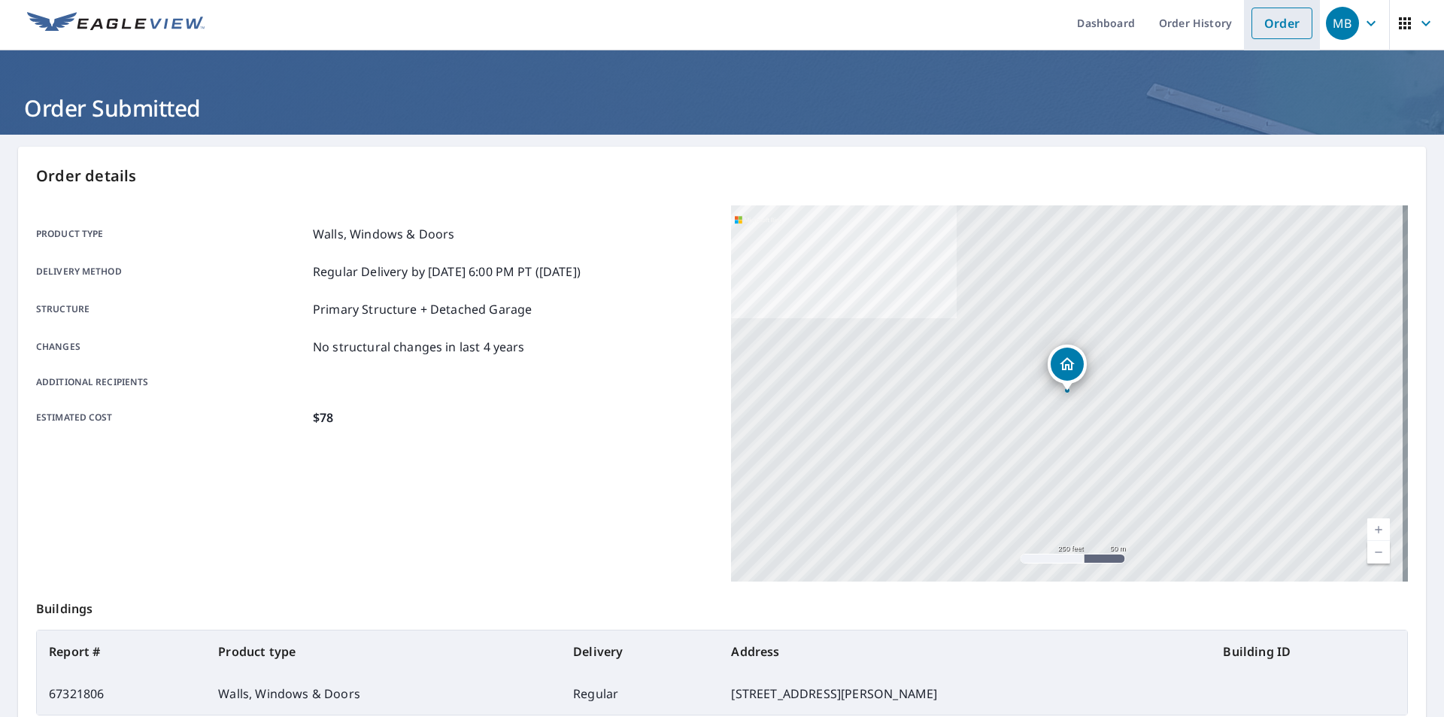
click at [1279, 27] on link "Order" at bounding box center [1281, 24] width 61 height 32
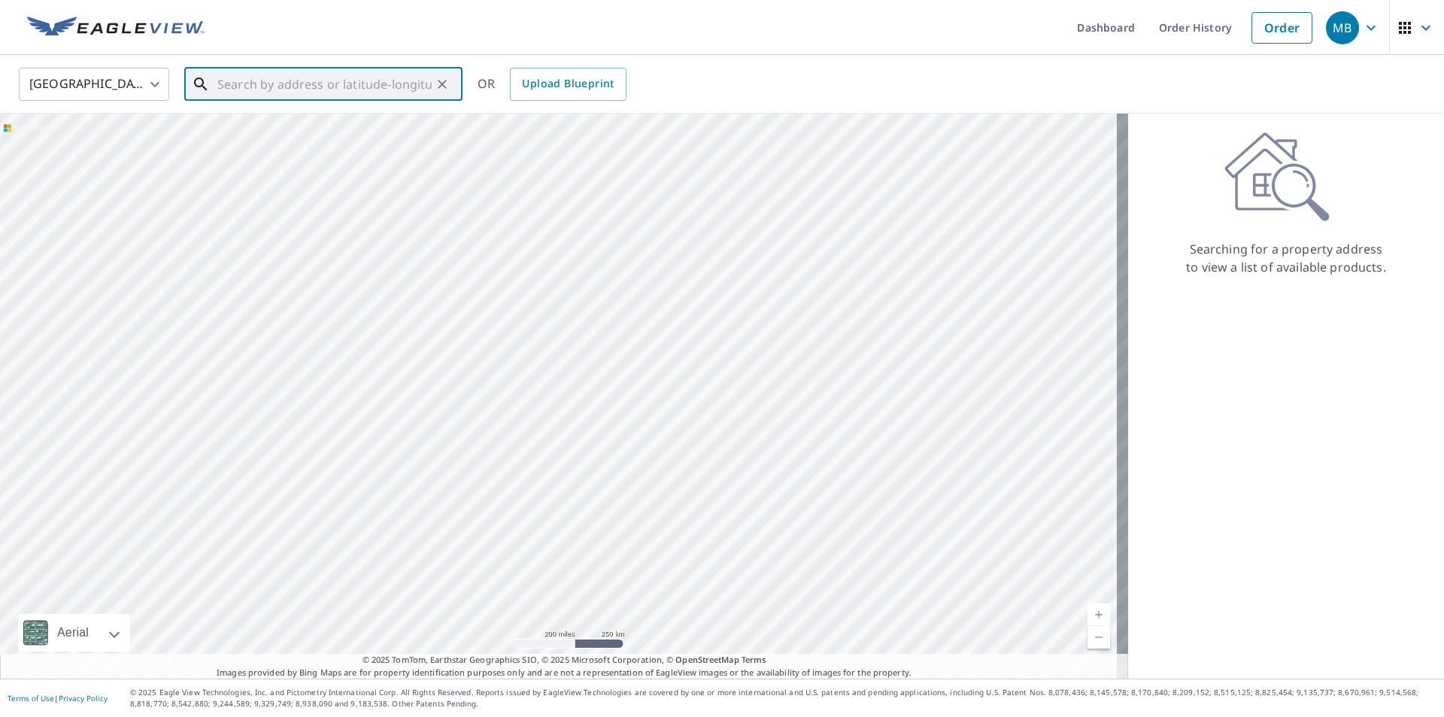
click at [271, 79] on input "text" at bounding box center [324, 84] width 214 height 42
type input "[STREET_ADDRESS][US_STATE]"
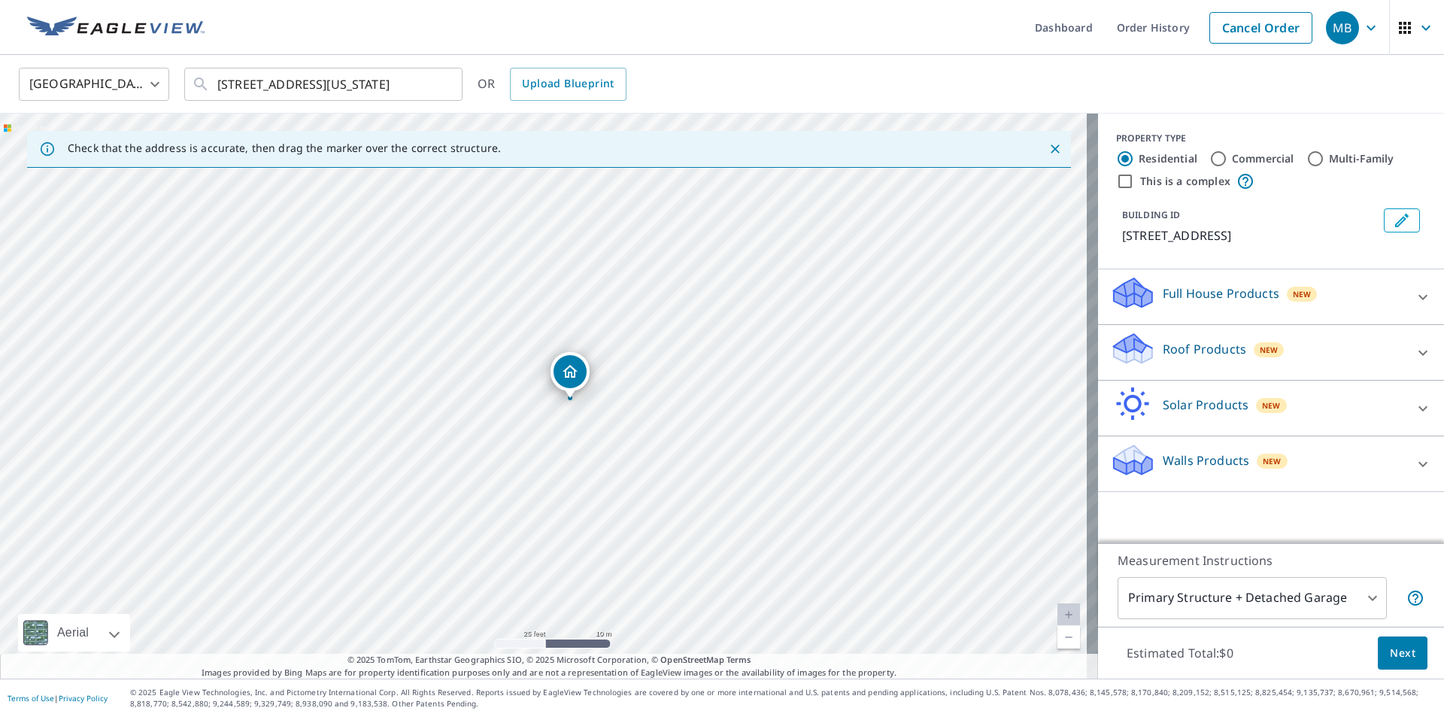
click at [1225, 377] on div "Roof Products New Premium $32.75 - $87 QuickSquares™ $18 Gutter $13.75 Bid Perf…" at bounding box center [1271, 353] width 346 height 56
click at [1414, 360] on icon at bounding box center [1423, 353] width 18 height 18
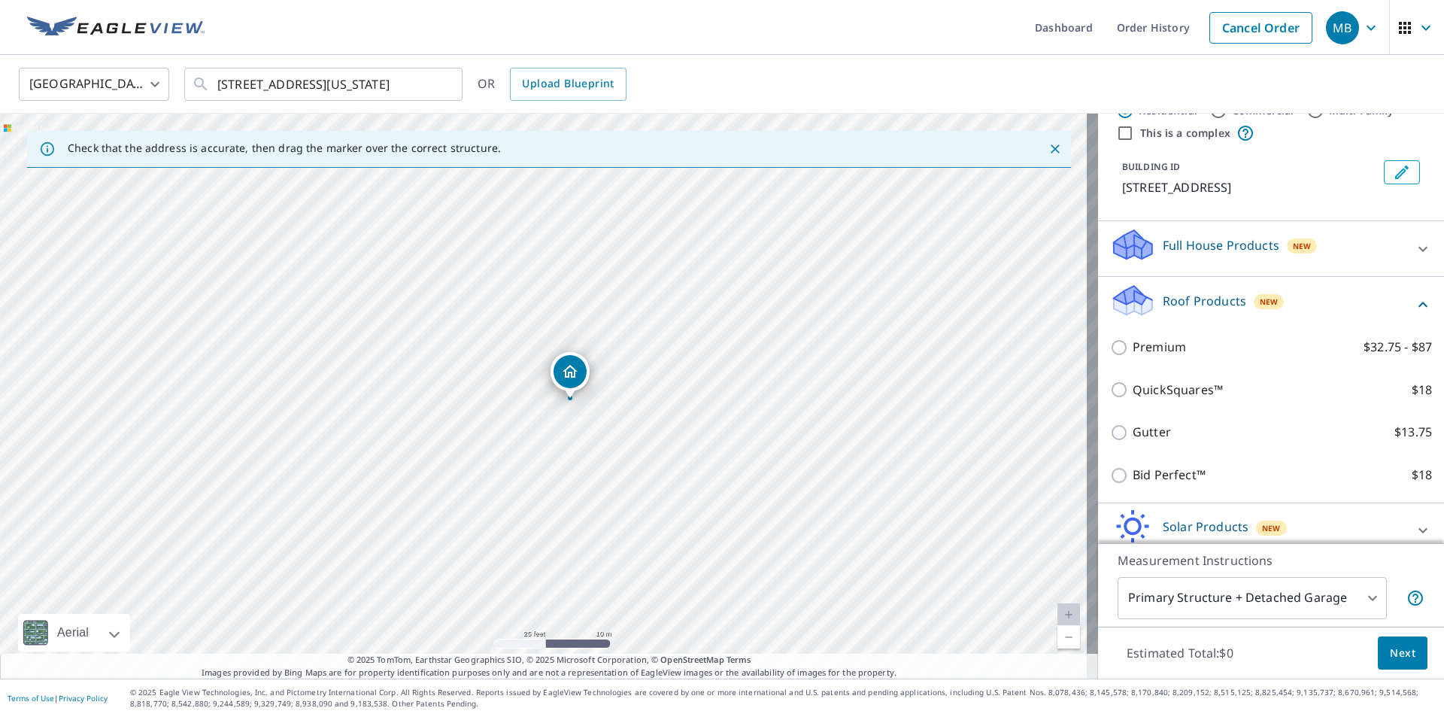
scroll to position [75, 0]
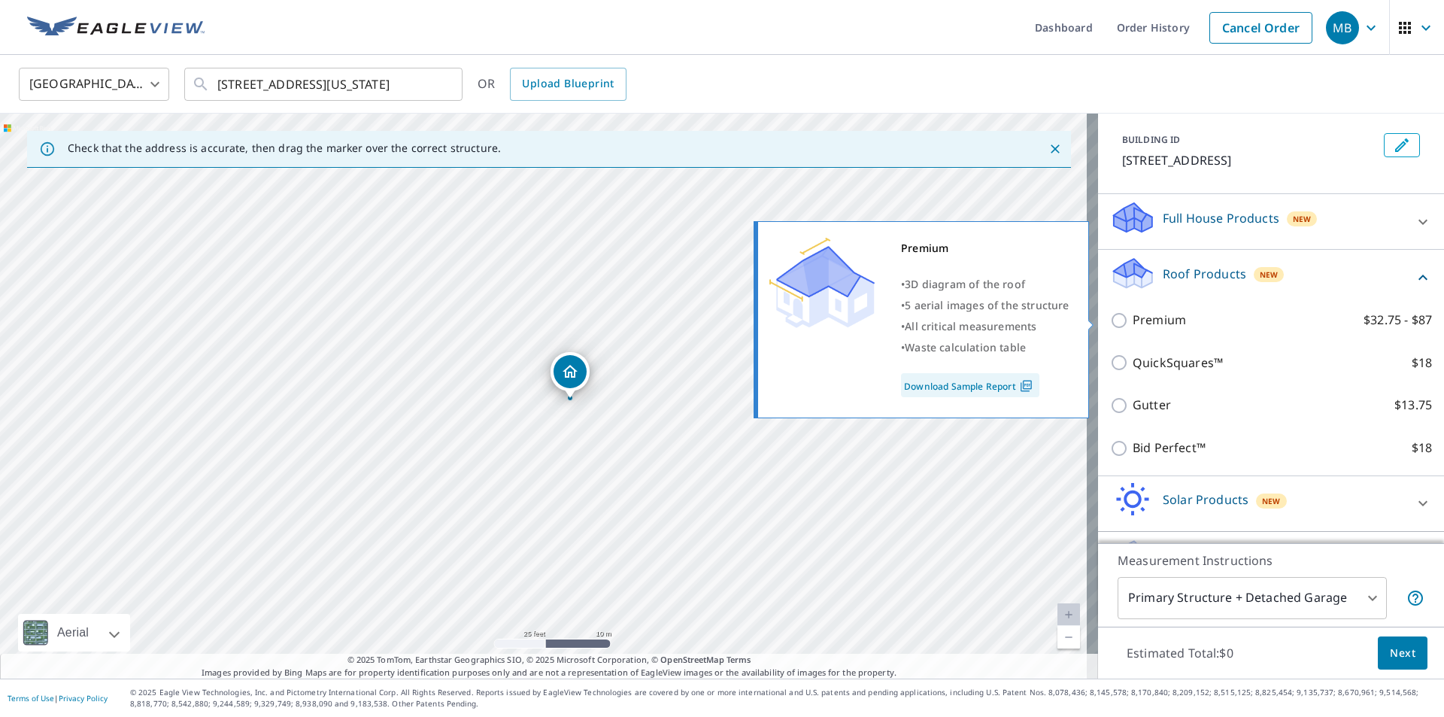
click at [1111, 326] on input "Premium $32.75 - $87" at bounding box center [1121, 320] width 23 height 18
checkbox input "true"
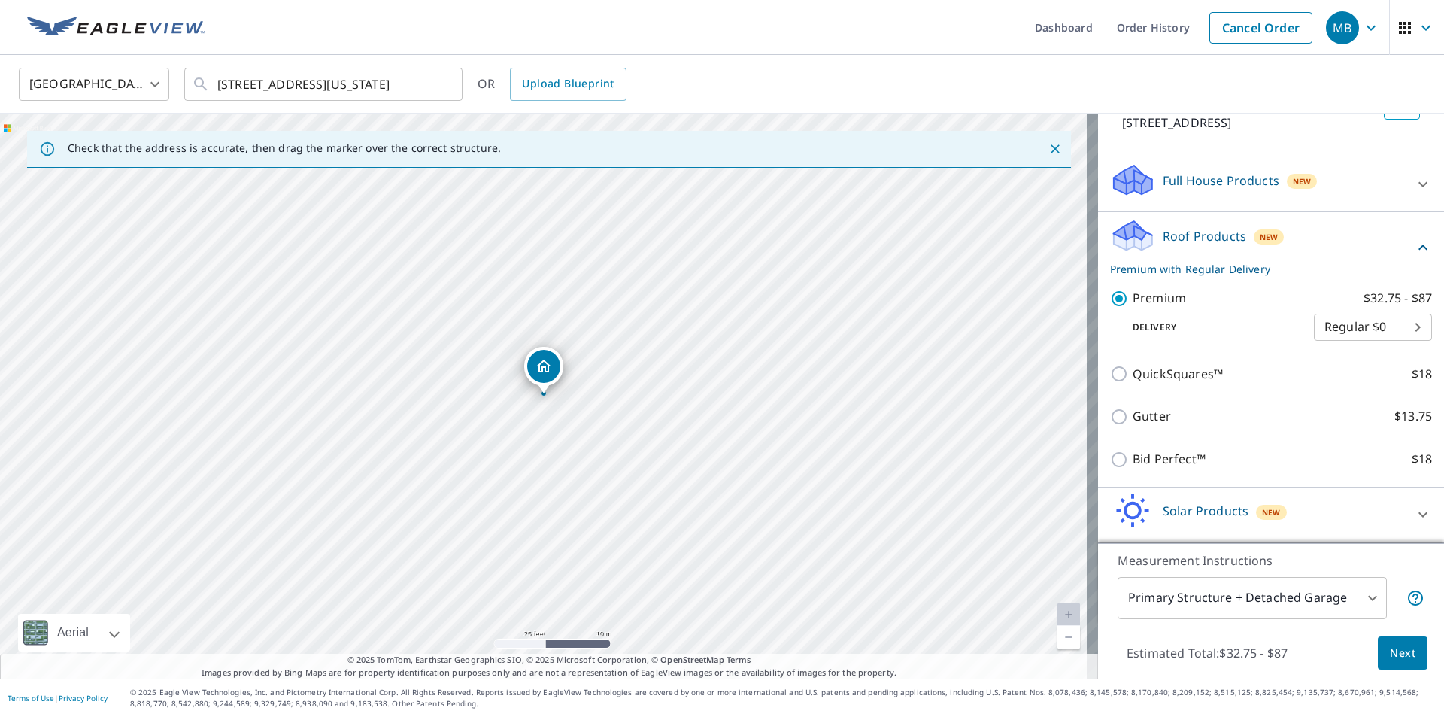
scroll to position [150, 0]
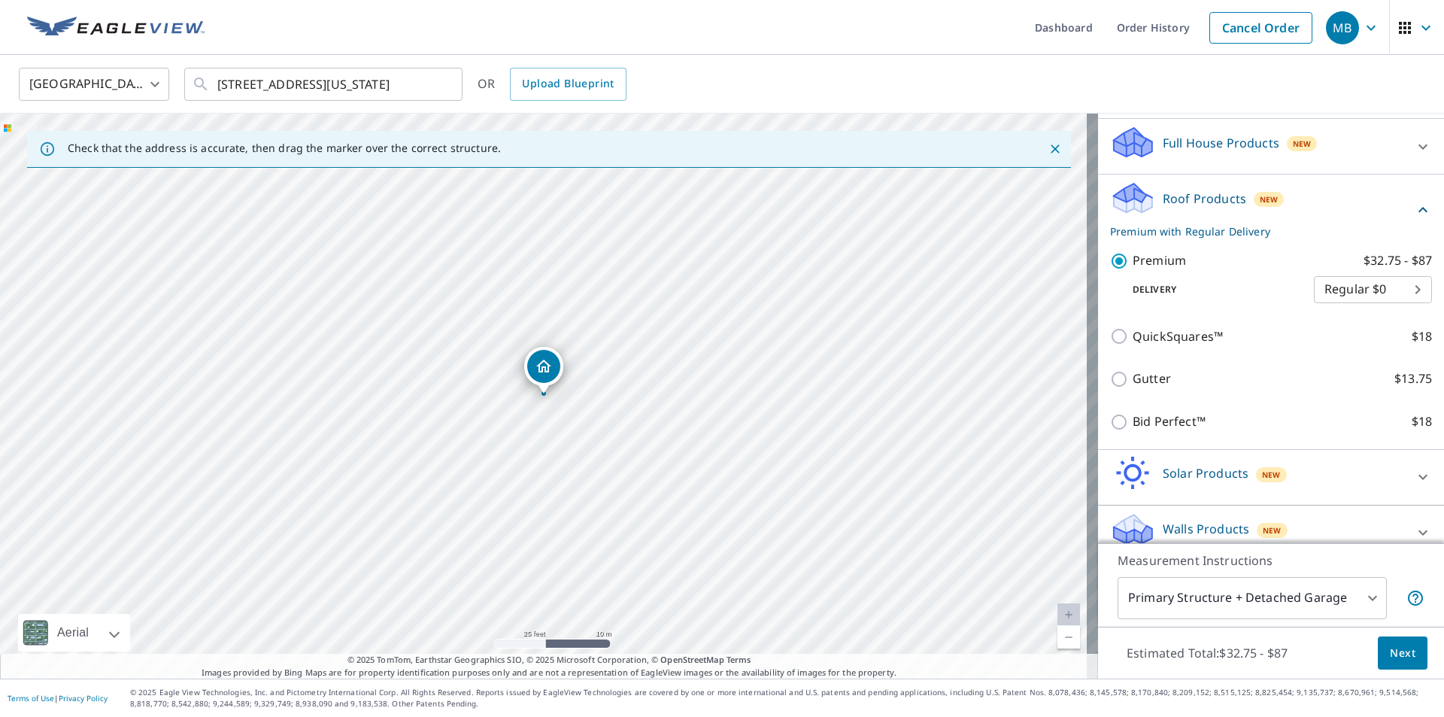
click at [1390, 647] on span "Next" at bounding box center [1403, 653] width 26 height 19
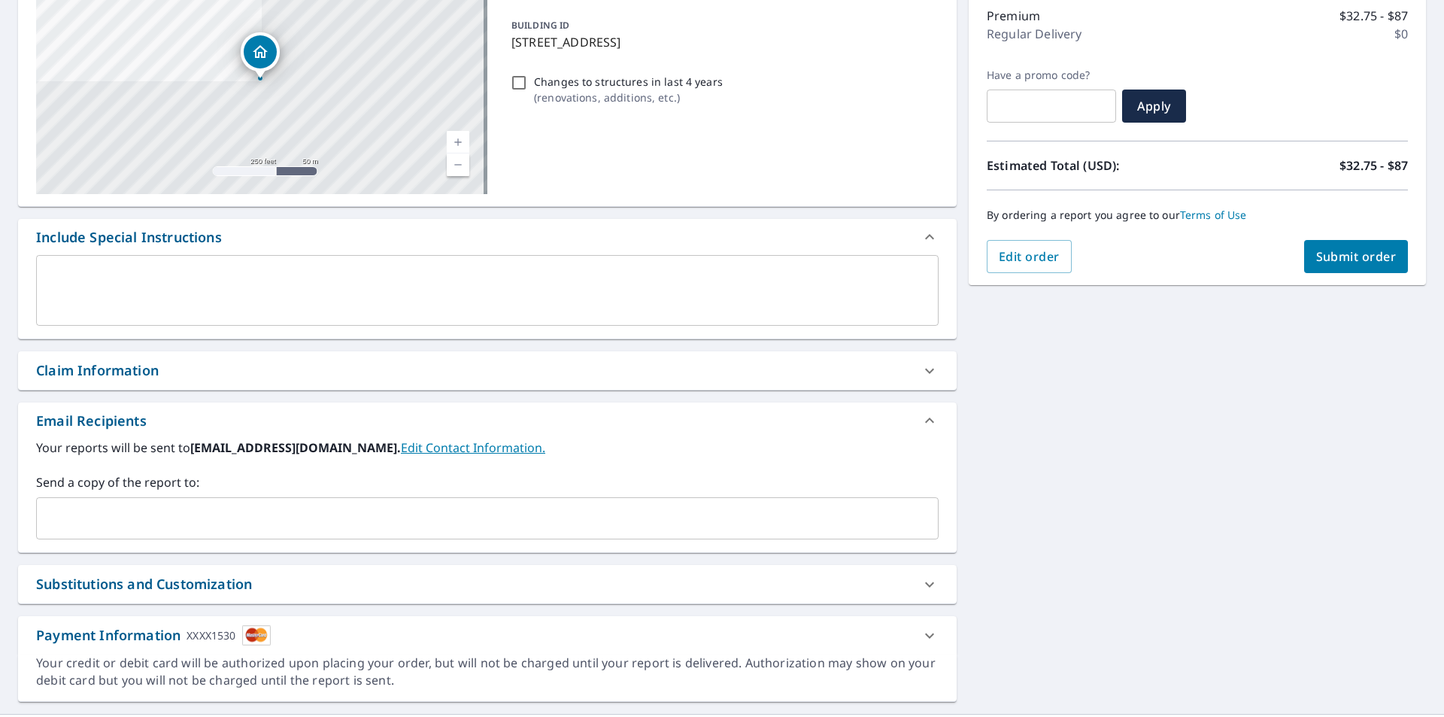
scroll to position [230, 0]
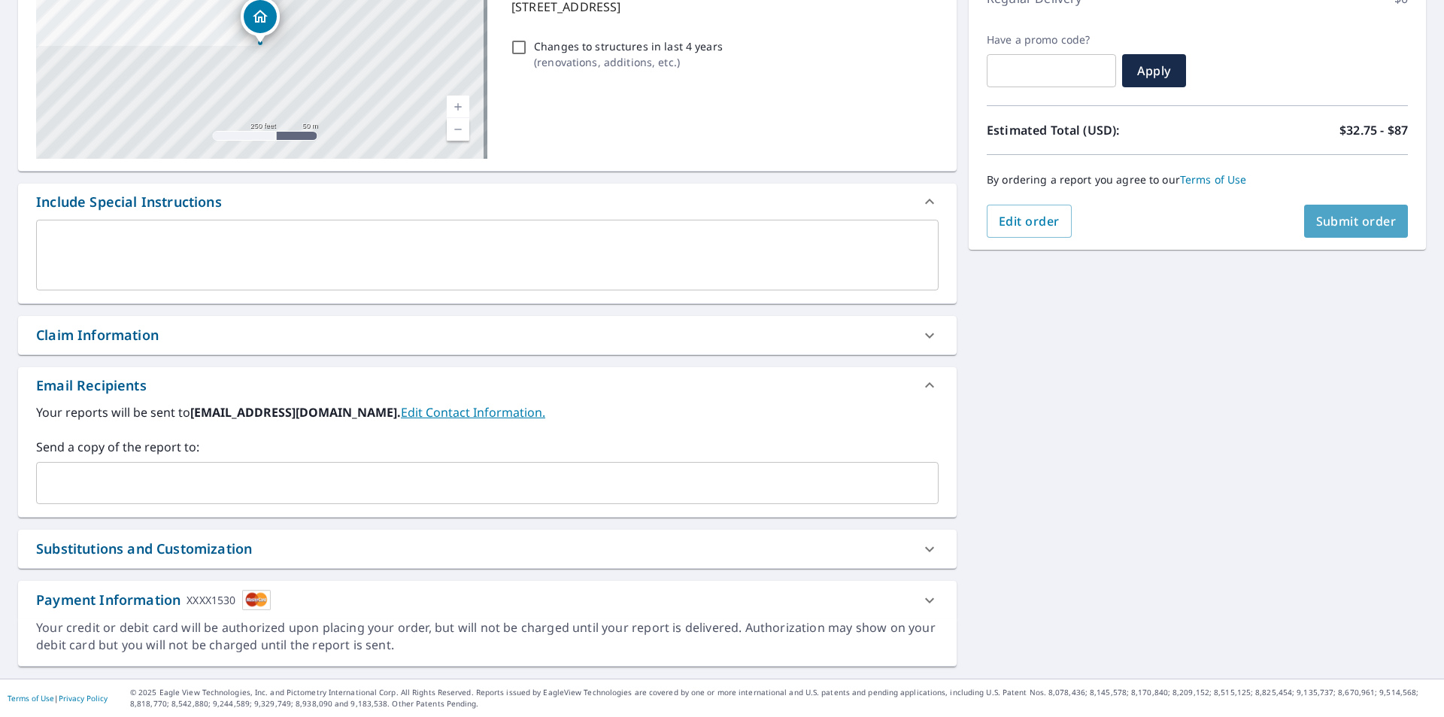
click at [1316, 223] on span "Submit order" at bounding box center [1356, 221] width 80 height 17
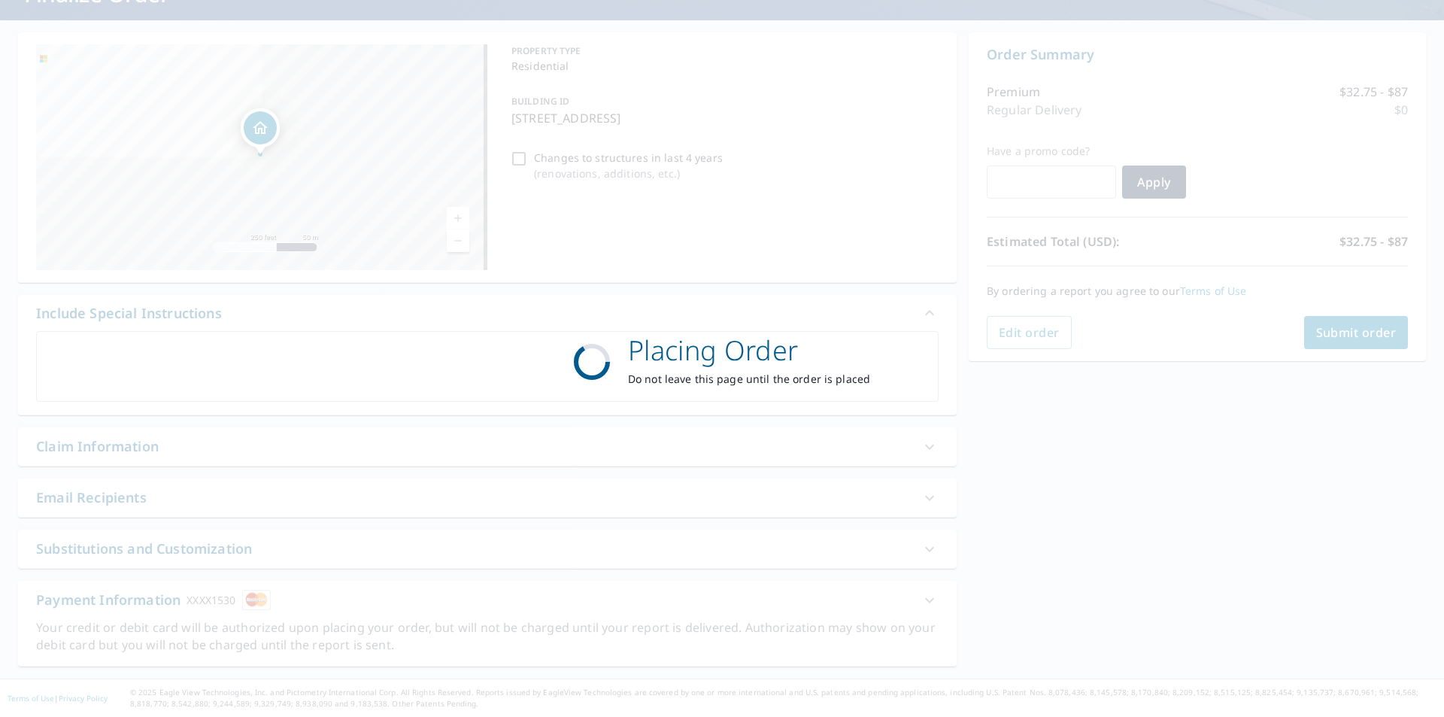
scroll to position [119, 0]
